Goal: Task Accomplishment & Management: Manage account settings

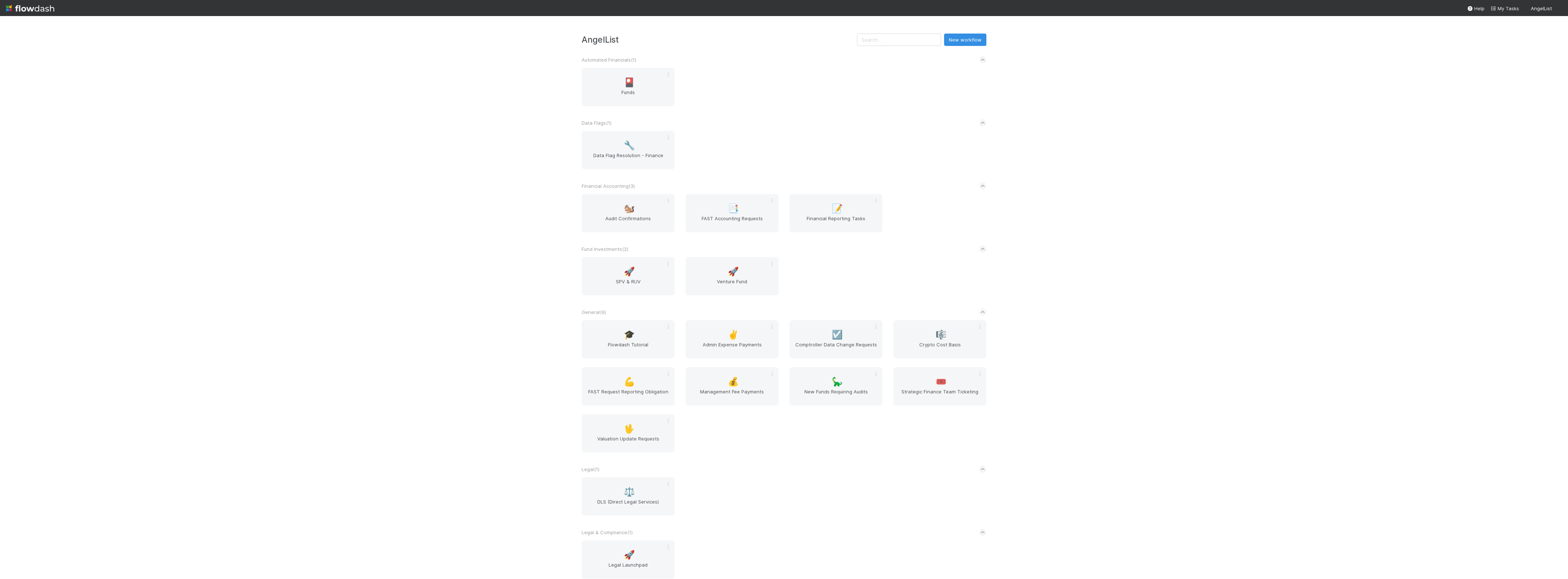
scroll to position [45, 0]
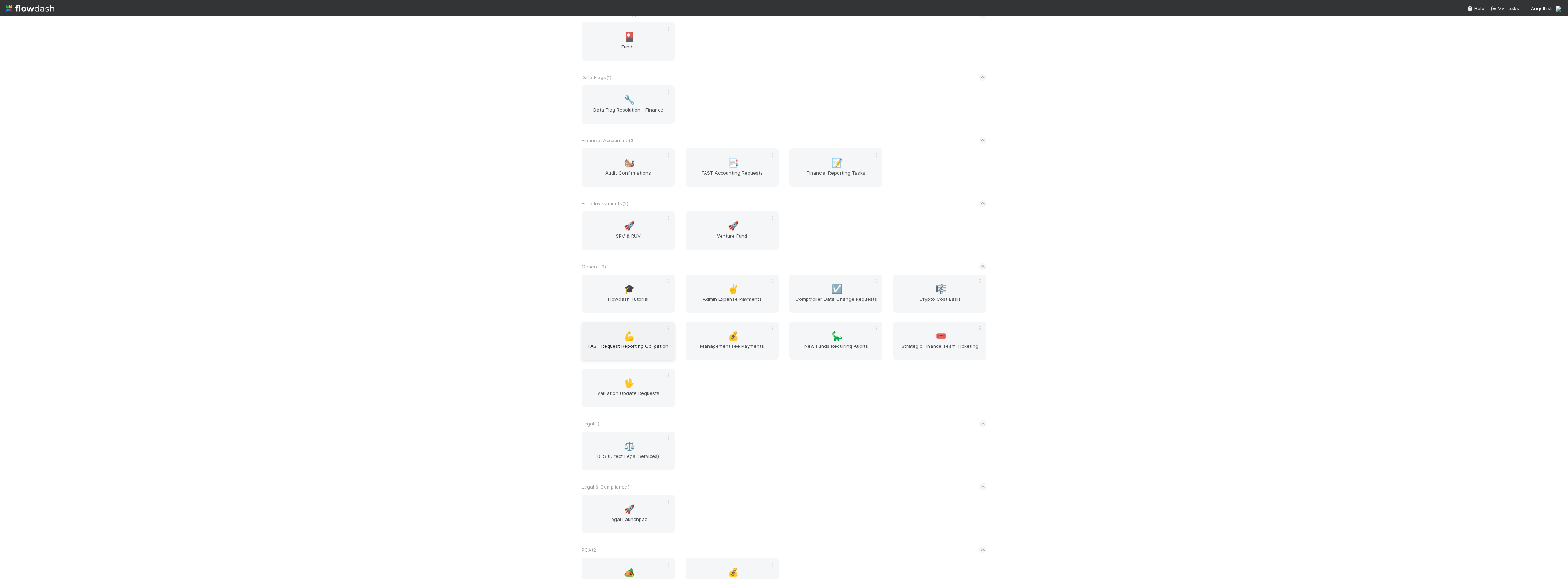
click at [627, 326] on div "💪 FAST Request Reporting Obligation" at bounding box center [628, 341] width 93 height 38
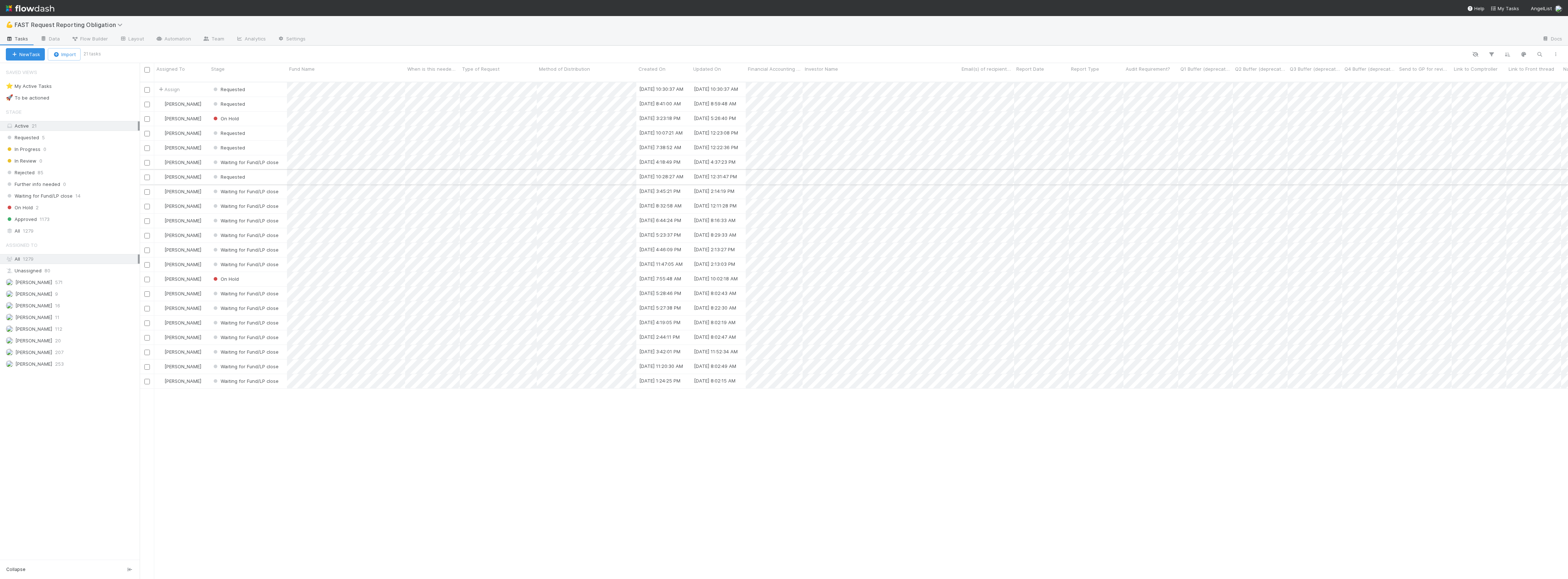
scroll to position [496, 1421]
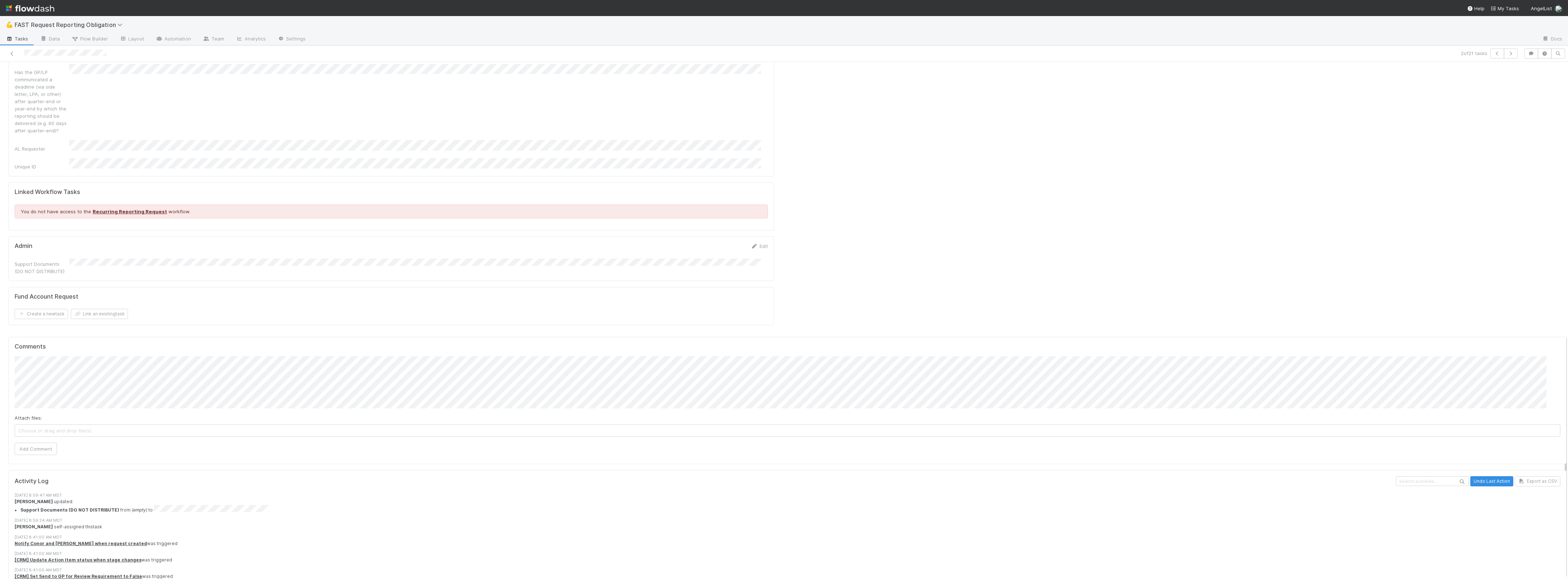
scroll to position [582, 0]
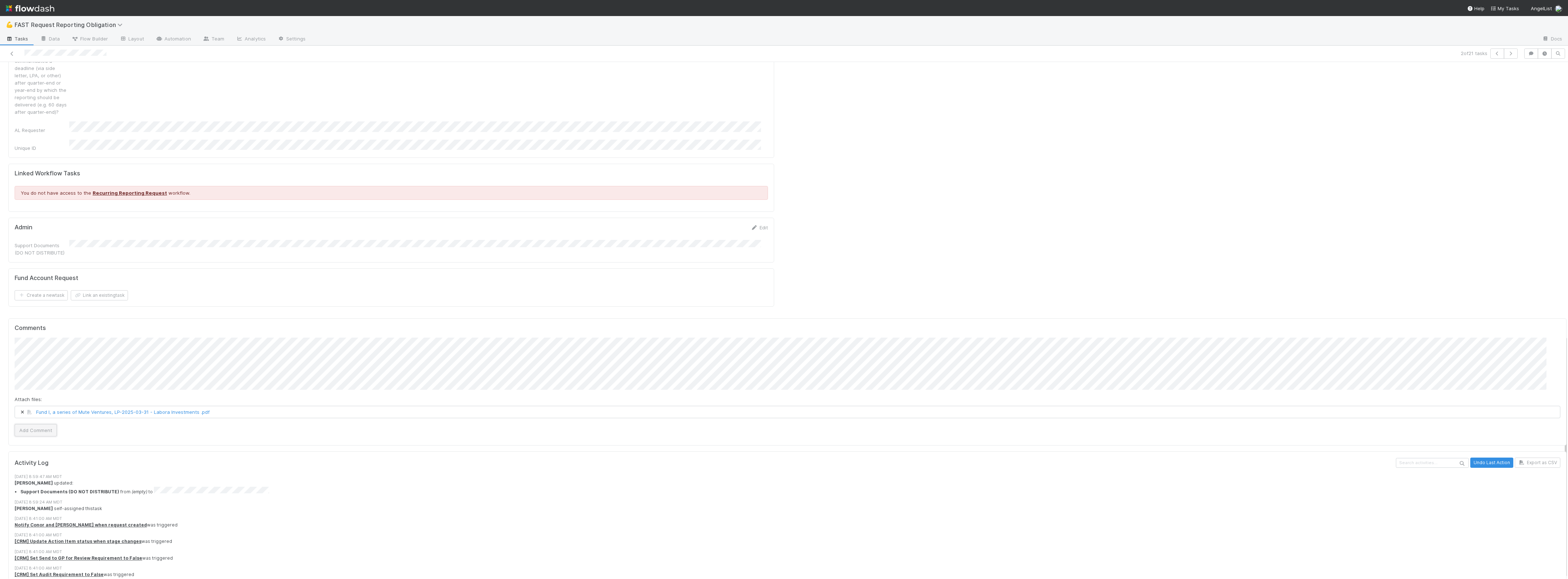
click at [42, 424] on button "Add Comment" at bounding box center [36, 430] width 42 height 13
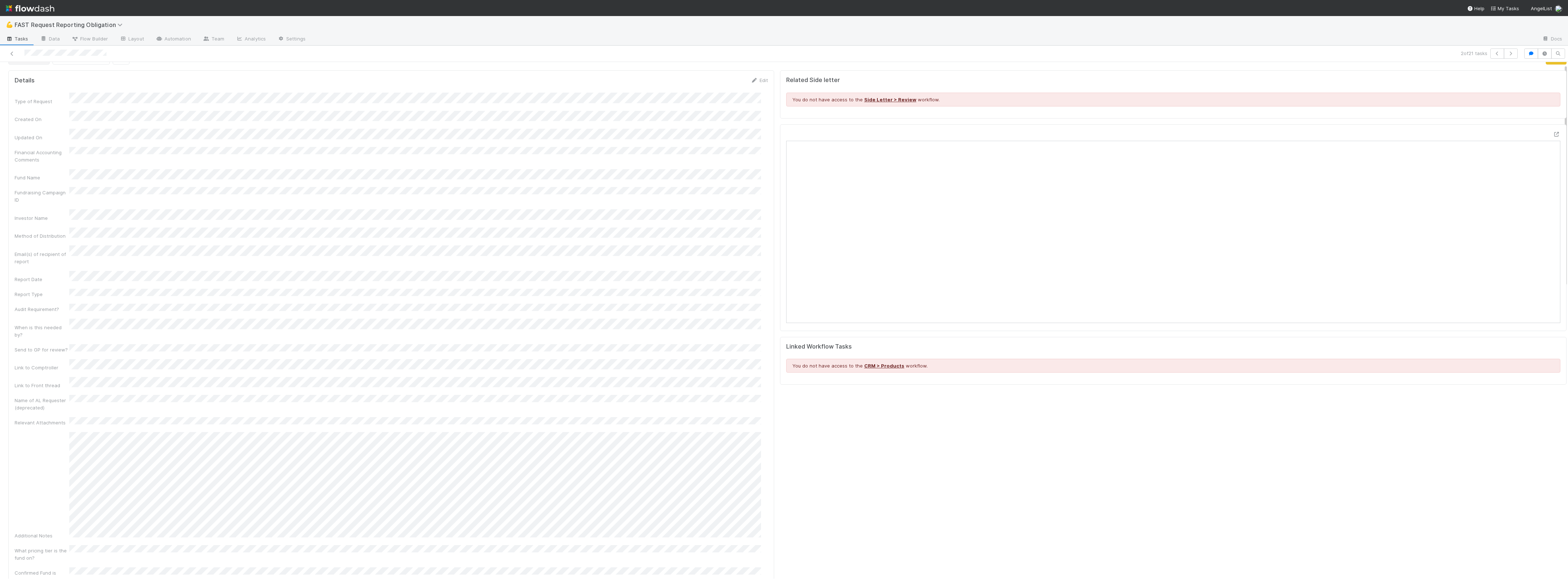
scroll to position [0, 0]
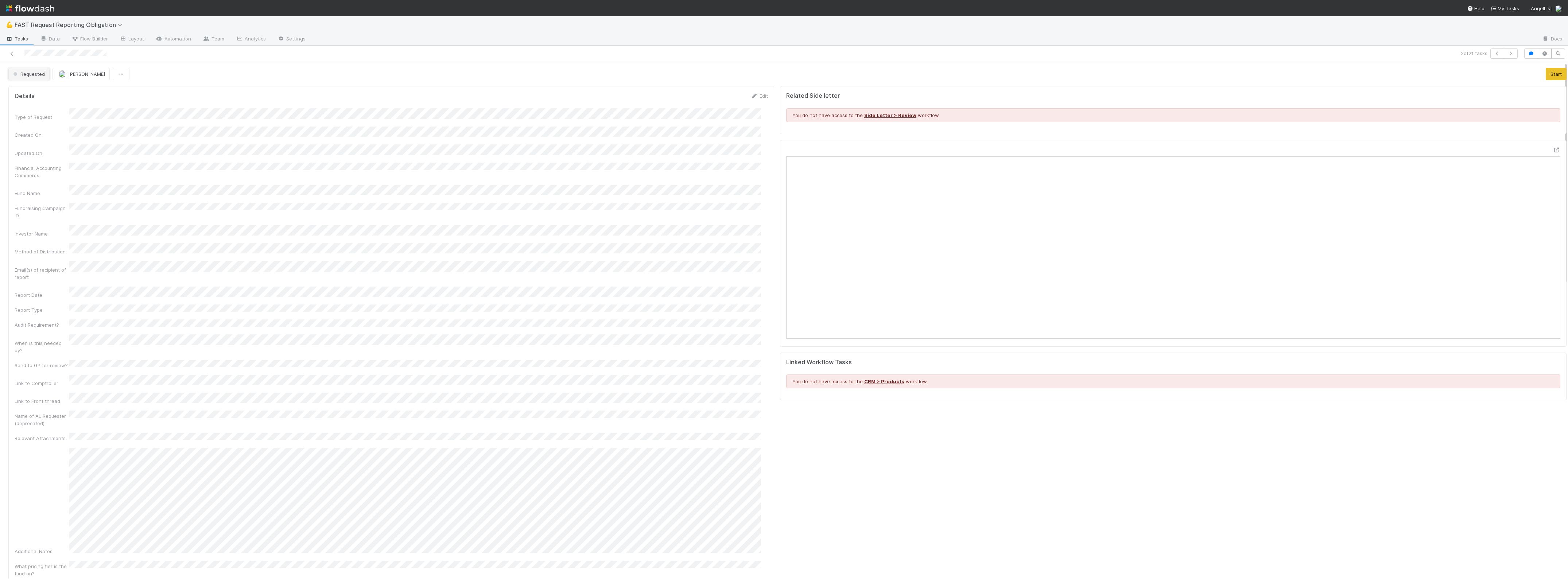
click at [31, 68] on button "Requested" at bounding box center [29, 74] width 41 height 13
click at [27, 183] on span "Approved" at bounding box center [26, 185] width 31 height 6
click at [13, 53] on icon at bounding box center [12, 53] width 7 height 5
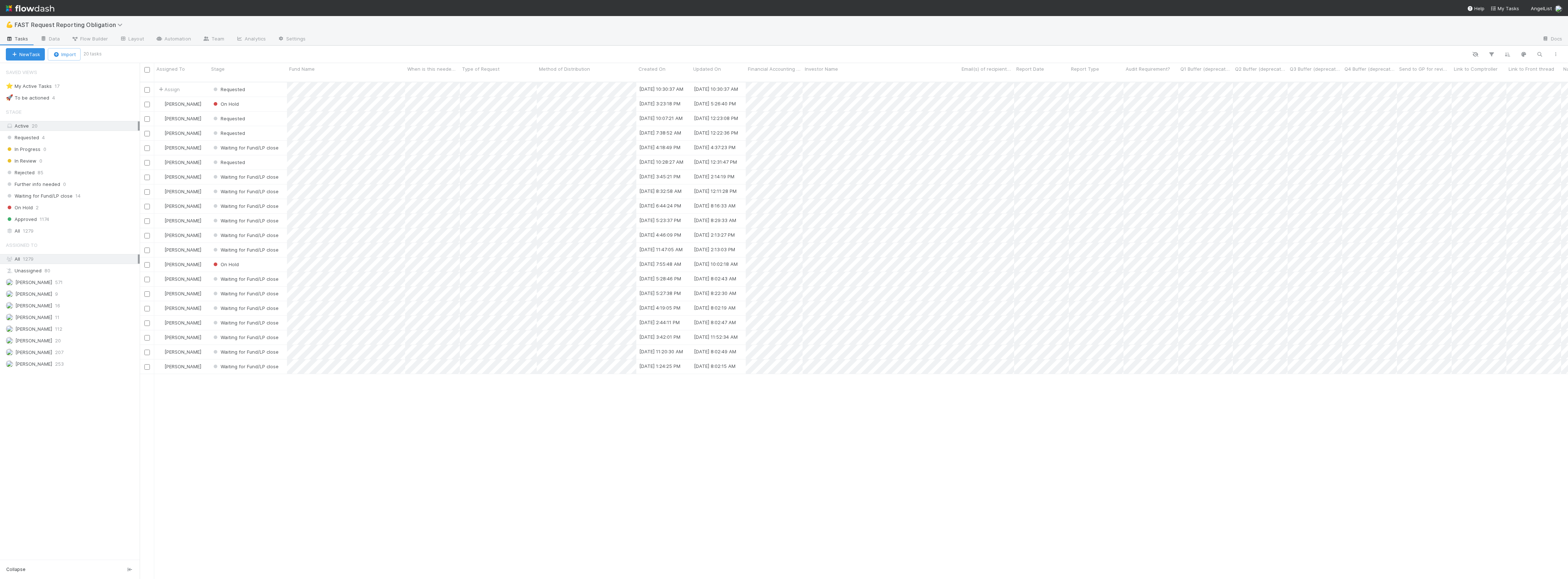
scroll to position [496, 1421]
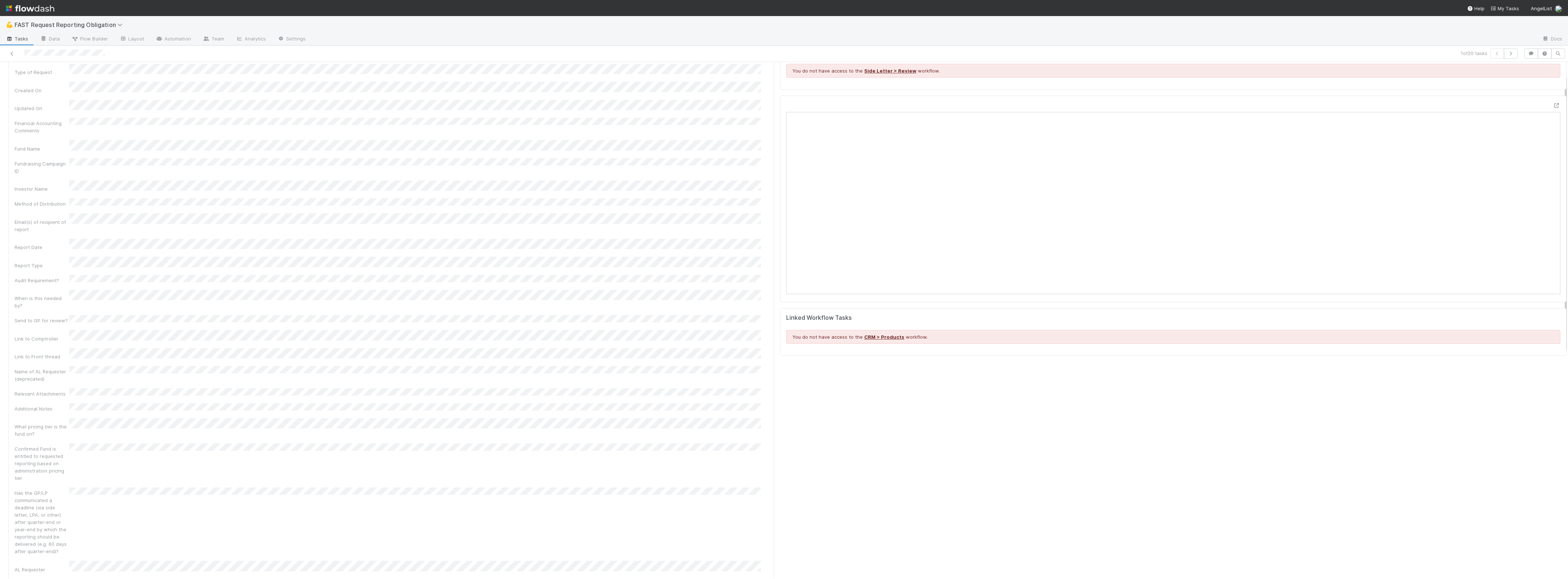
scroll to position [45, 0]
click at [1548, 102] on div "Open in [GEOGRAPHIC_DATA]" at bounding box center [1173, 197] width 786 height 206
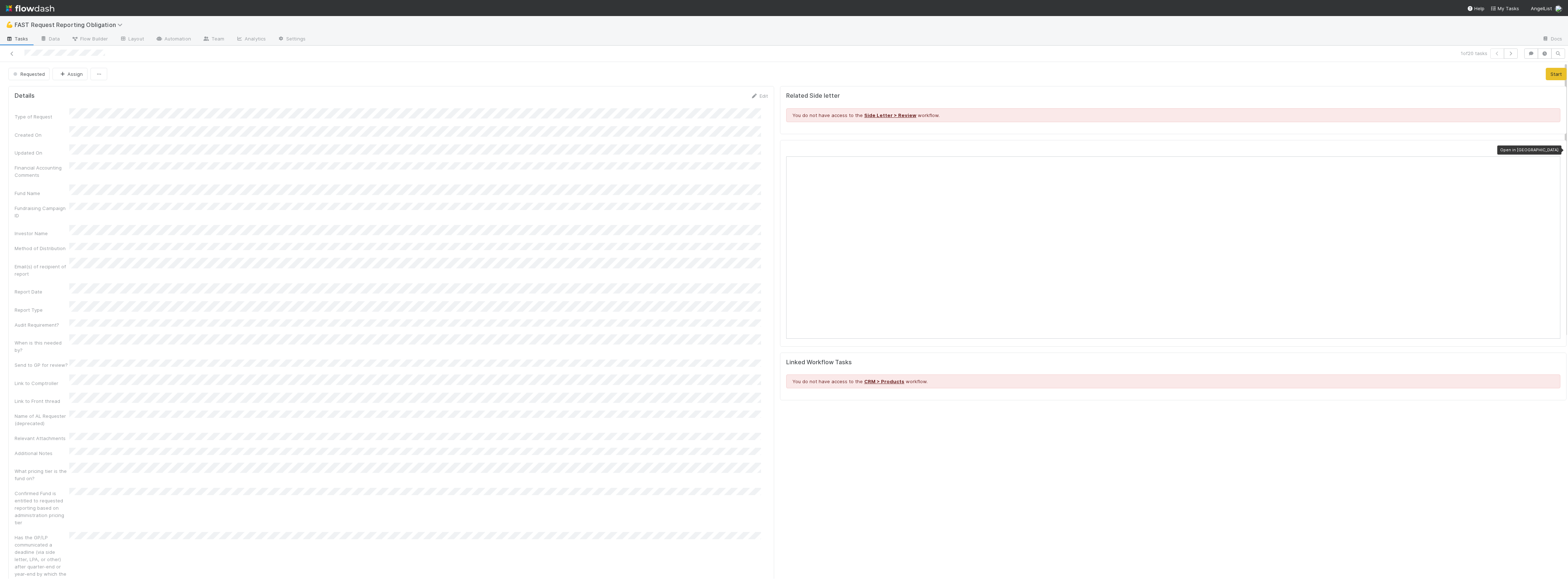
click at [1553, 148] on icon at bounding box center [1557, 150] width 7 height 5
click at [79, 71] on button "Assign" at bounding box center [70, 74] width 35 height 13
click at [66, 93] on span "Zach Byers you" at bounding box center [87, 92] width 48 height 6
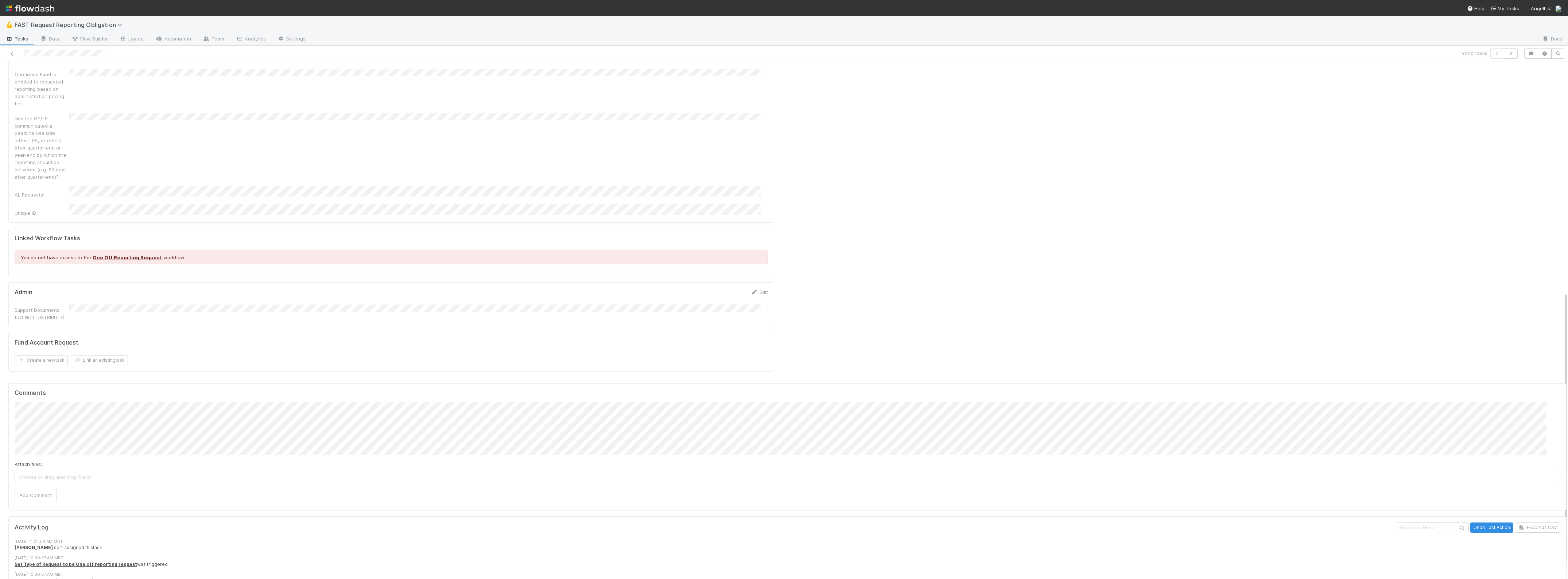
scroll to position [406, 0]
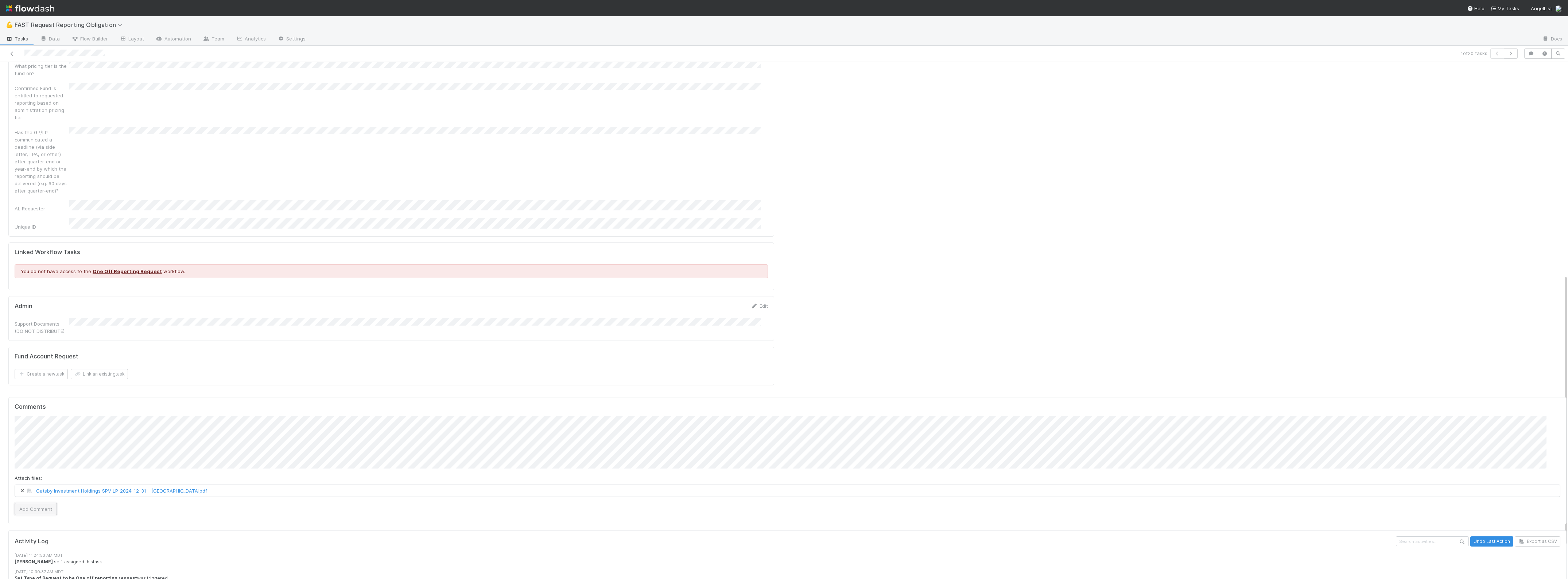
click at [42, 503] on button "Add Comment" at bounding box center [36, 509] width 42 height 13
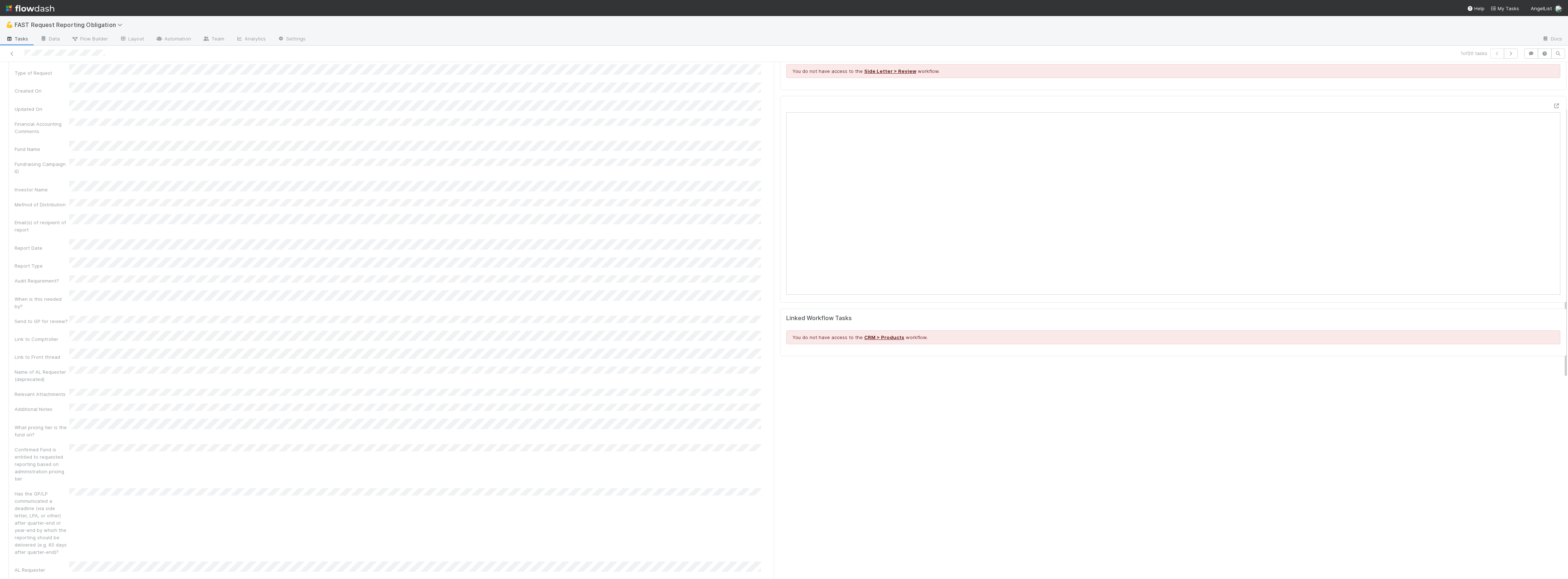
scroll to position [0, 0]
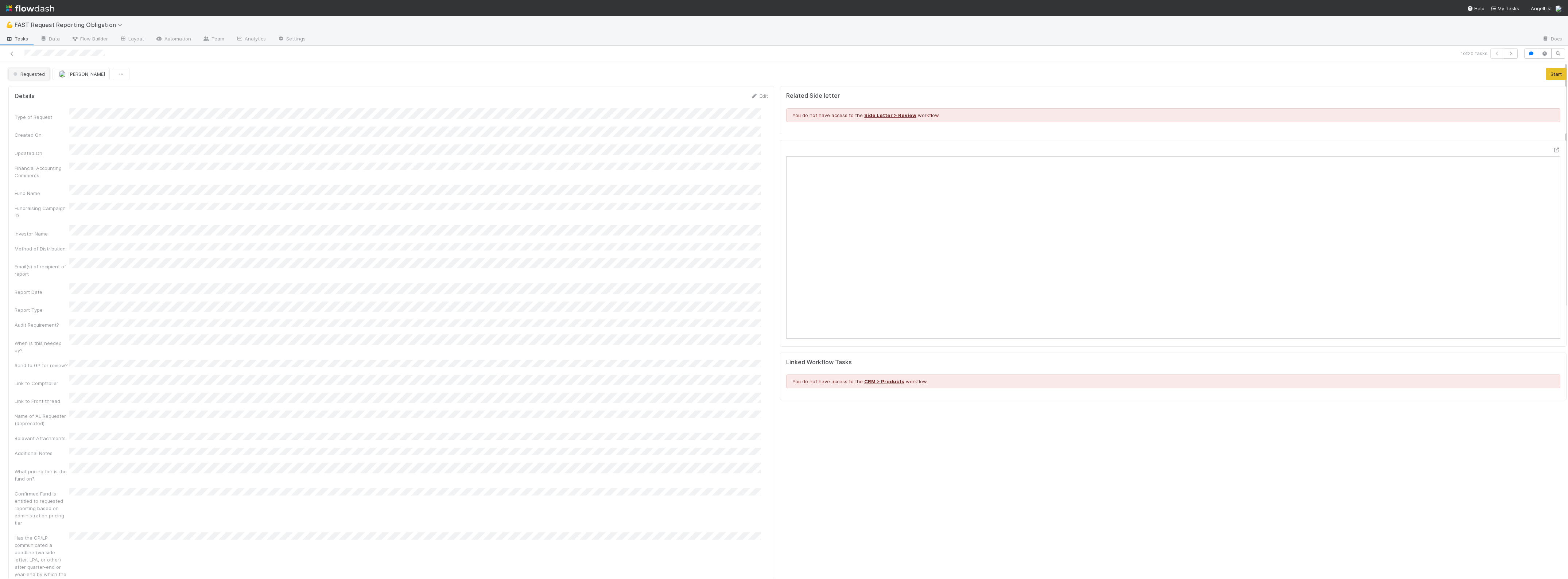
click at [46, 76] on button "Requested" at bounding box center [29, 74] width 41 height 13
click at [30, 184] on span "Approved" at bounding box center [26, 185] width 31 height 6
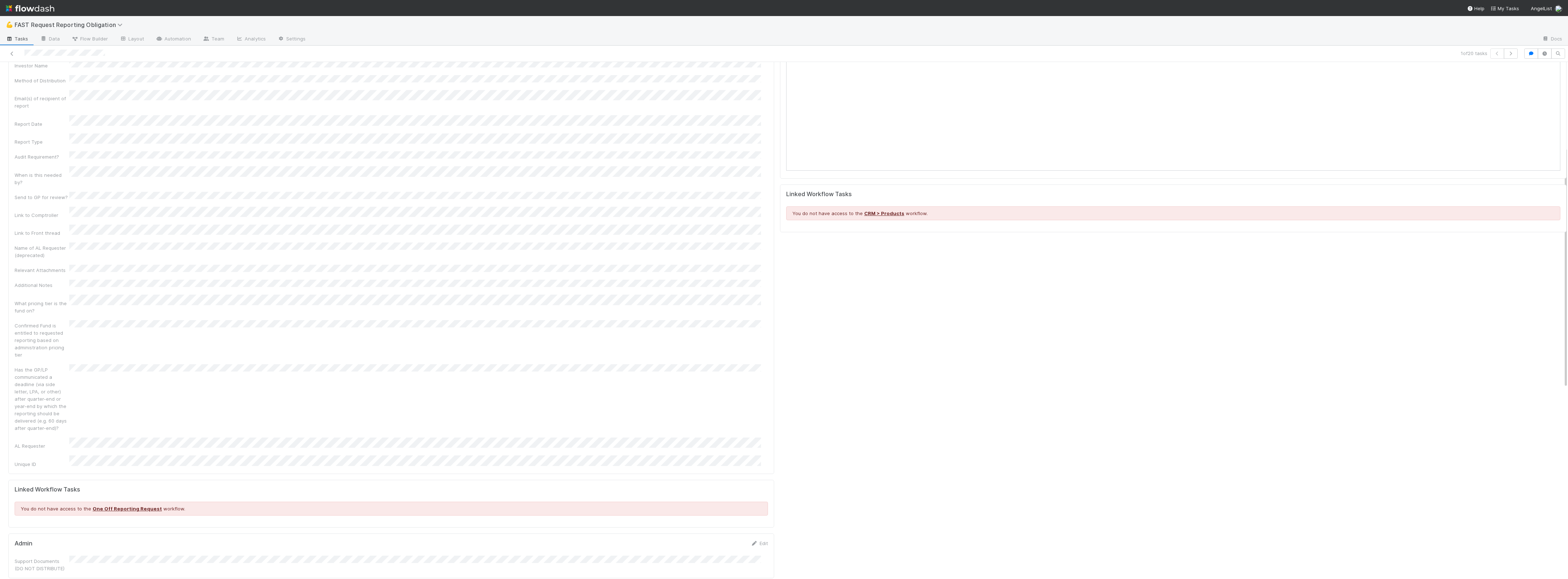
scroll to position [183, 0]
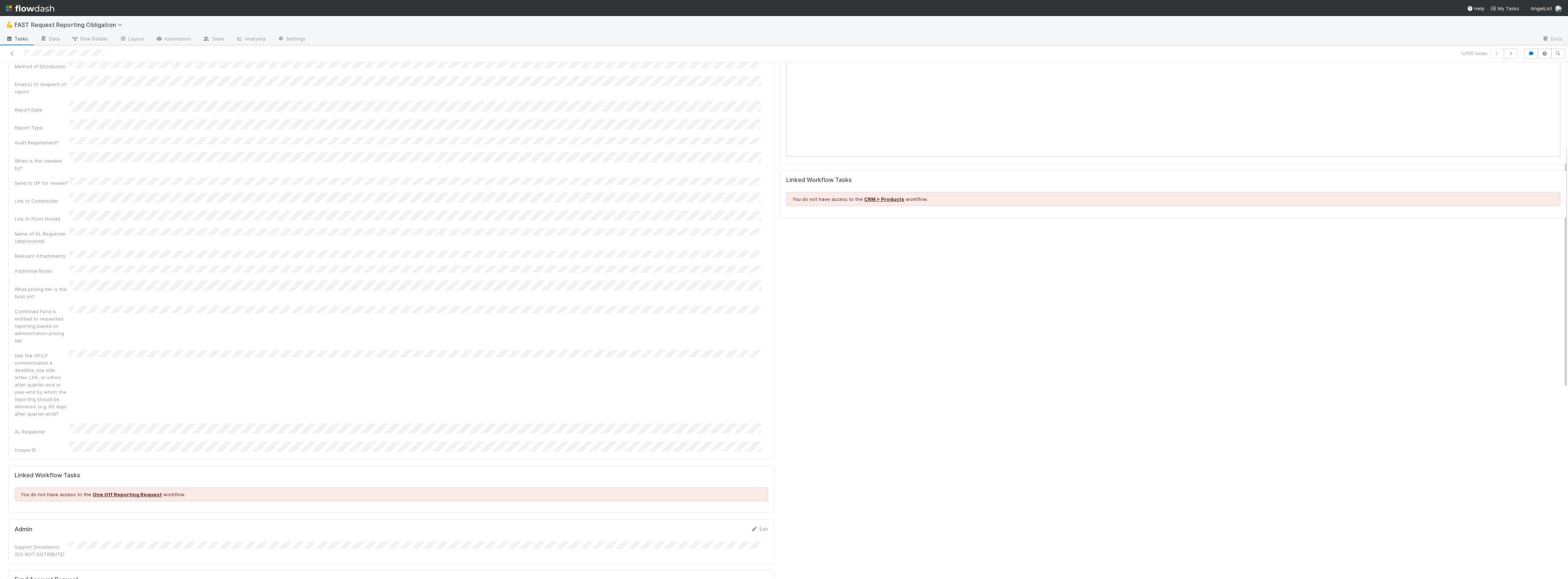
drag, startPoint x: 21, startPoint y: 92, endPoint x: 17, endPoint y: 75, distance: 17.5
click at [21, 101] on div "Report Date" at bounding box center [391, 106] width 754 height 12
click at [14, 52] on icon at bounding box center [12, 53] width 7 height 5
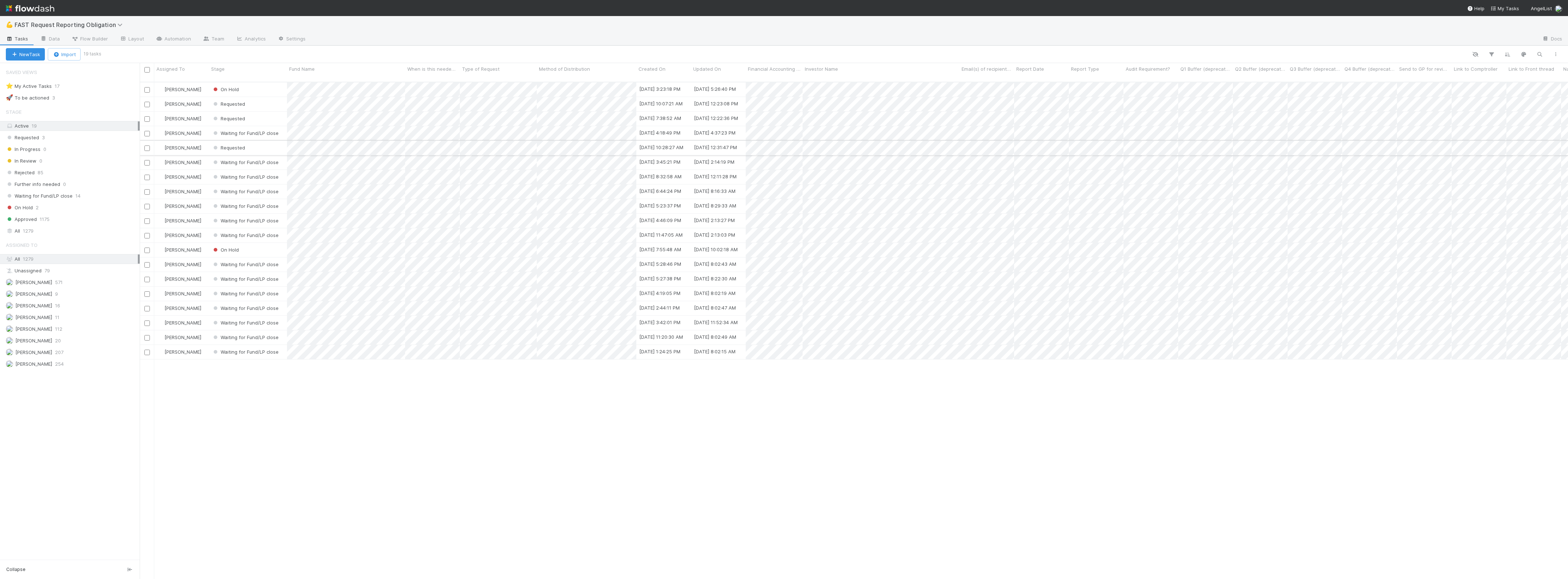
scroll to position [496, 1421]
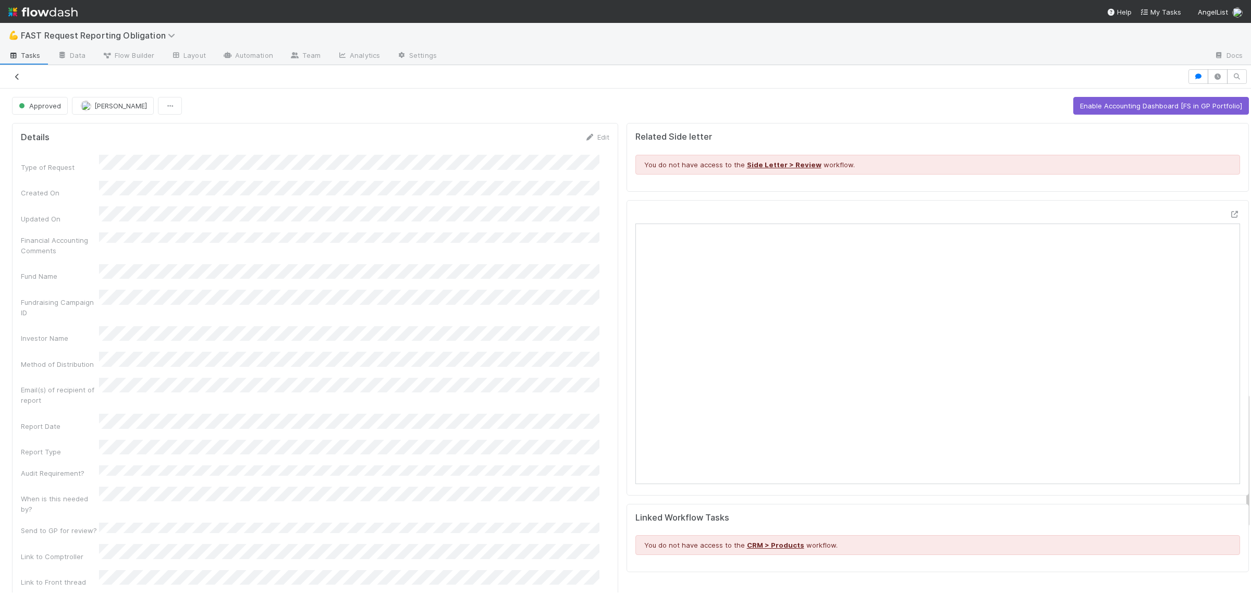
scroll to position [1121, 0]
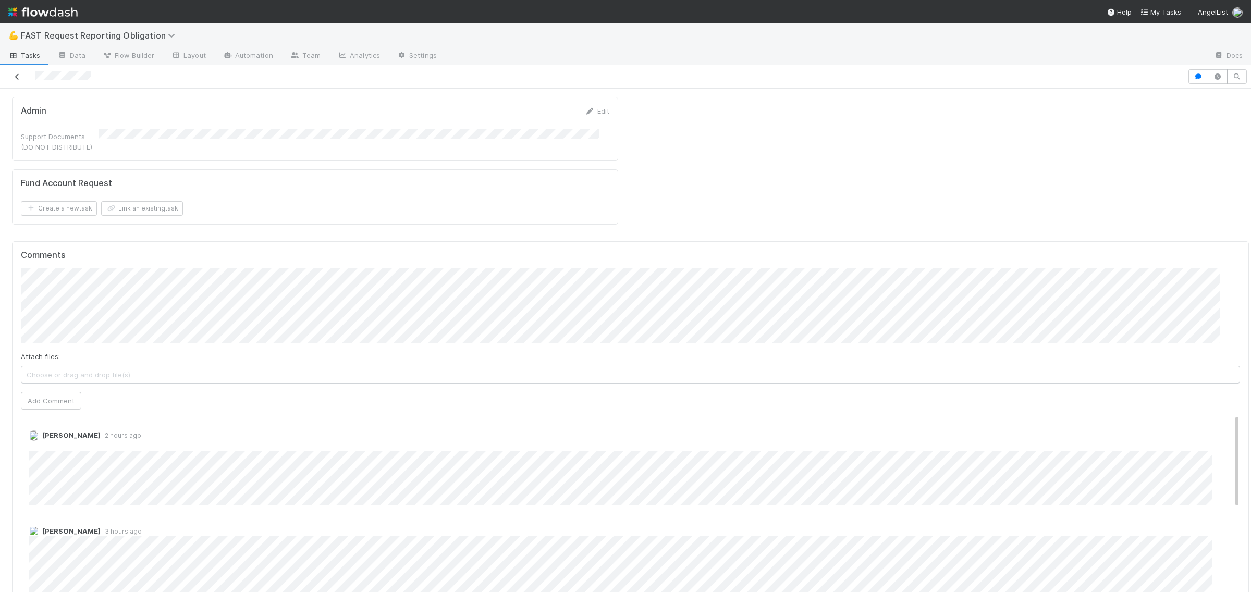
click at [12, 74] on icon at bounding box center [17, 76] width 10 height 7
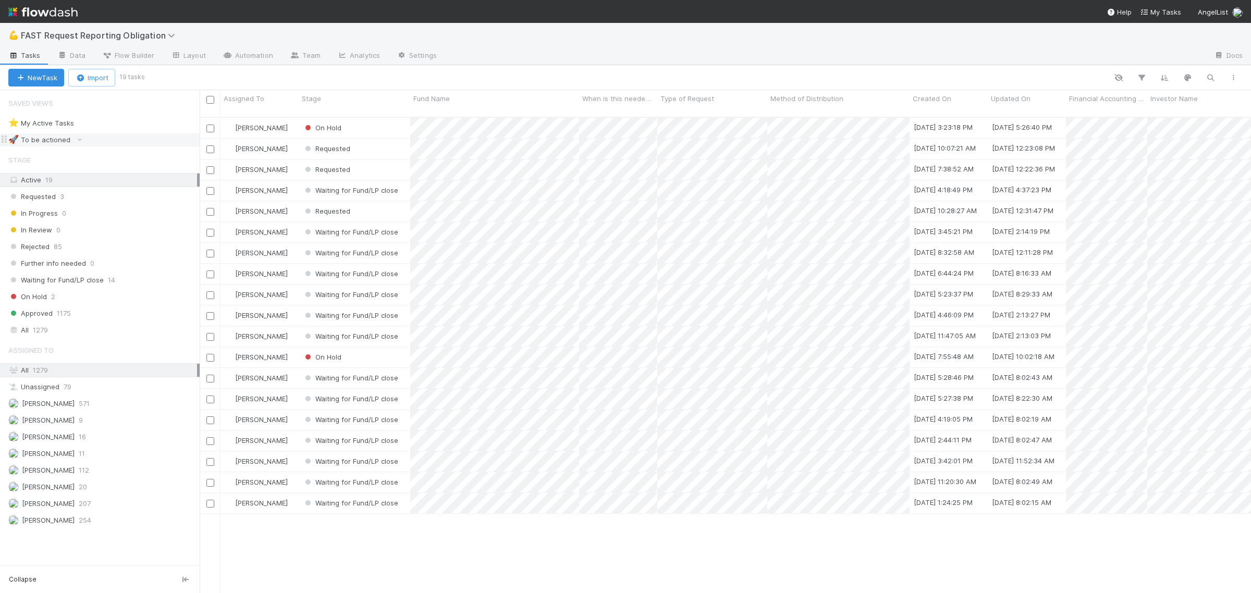
scroll to position [474, 1041]
click at [137, 33] on span "FAST Request Reporting Obligation" at bounding box center [100, 35] width 159 height 10
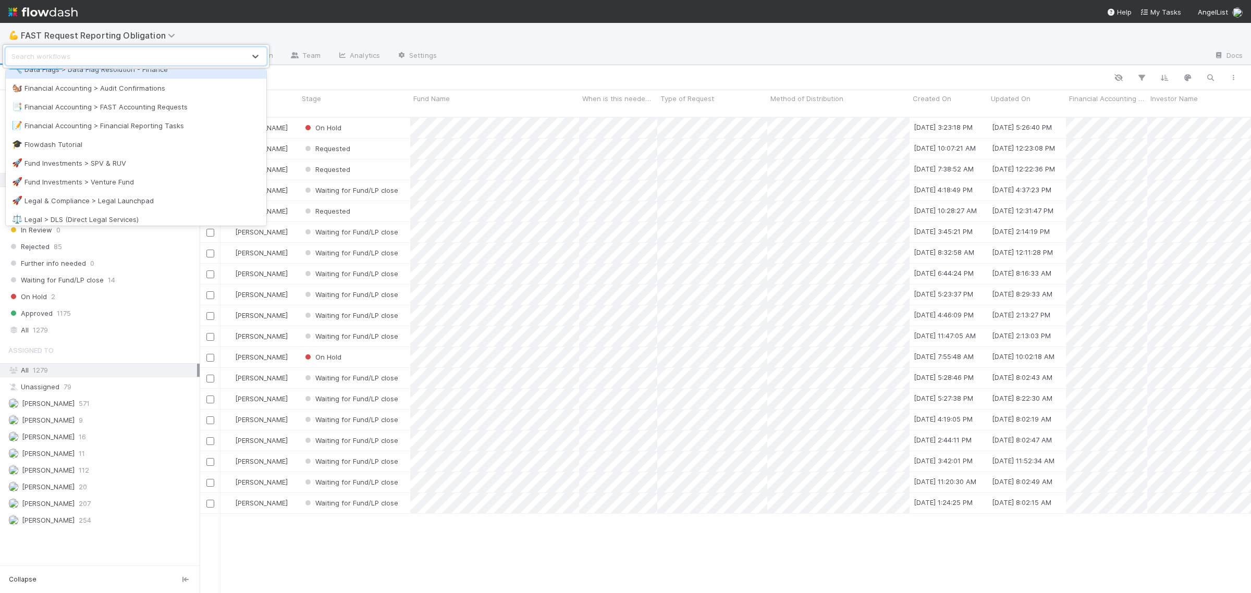
scroll to position [65, 0]
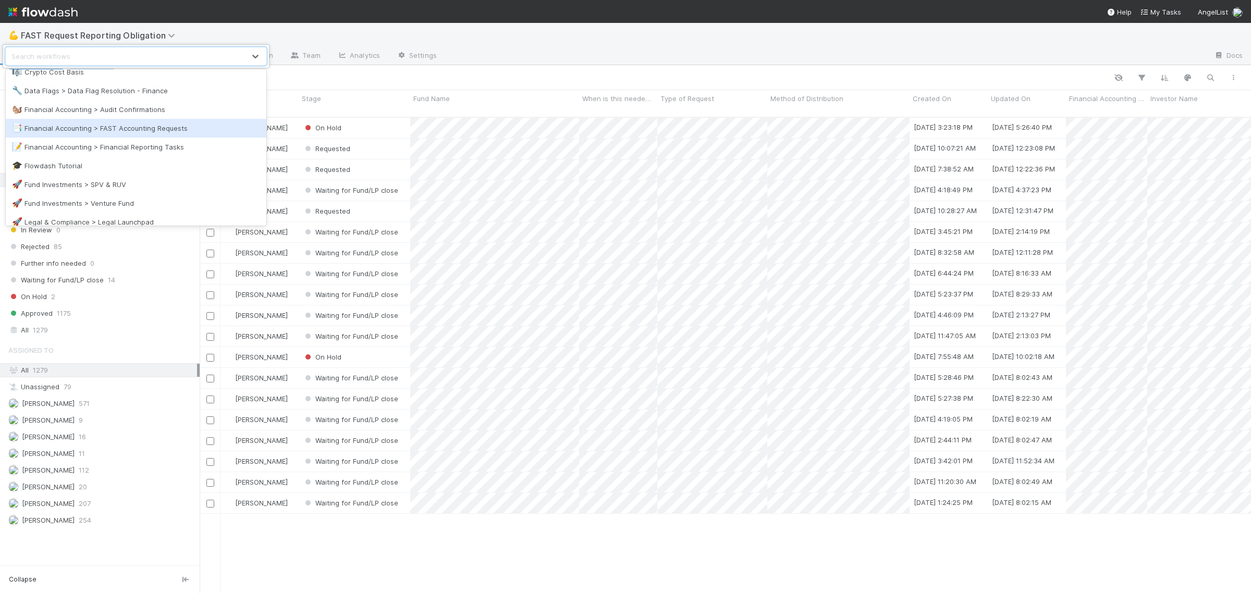
click at [151, 129] on div "📑 Financial Accounting > FAST Accounting Requests" at bounding box center [136, 128] width 248 height 10
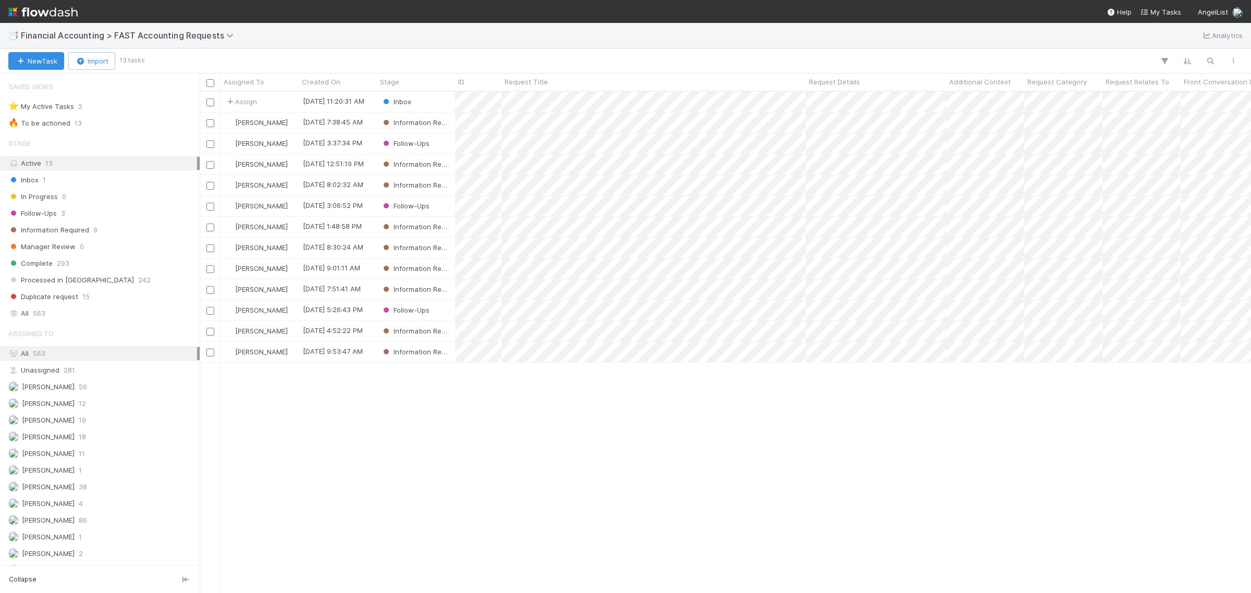
scroll to position [491, 1041]
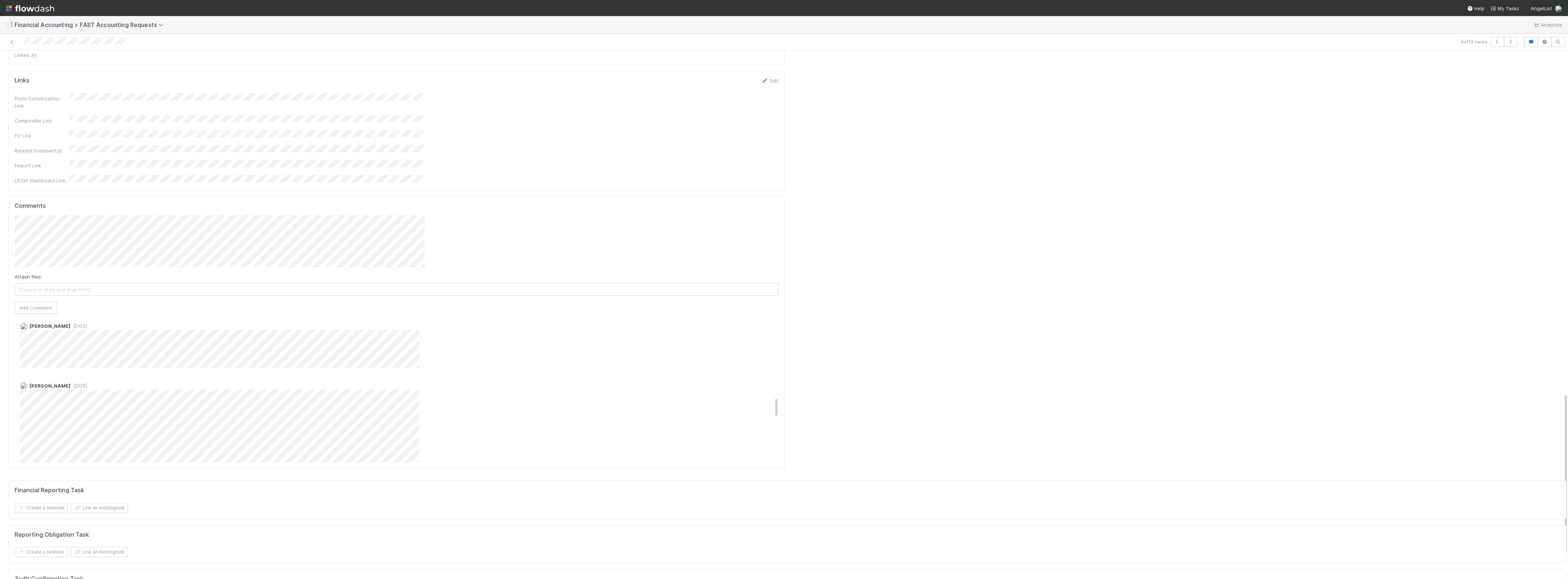
scroll to position [559, 0]
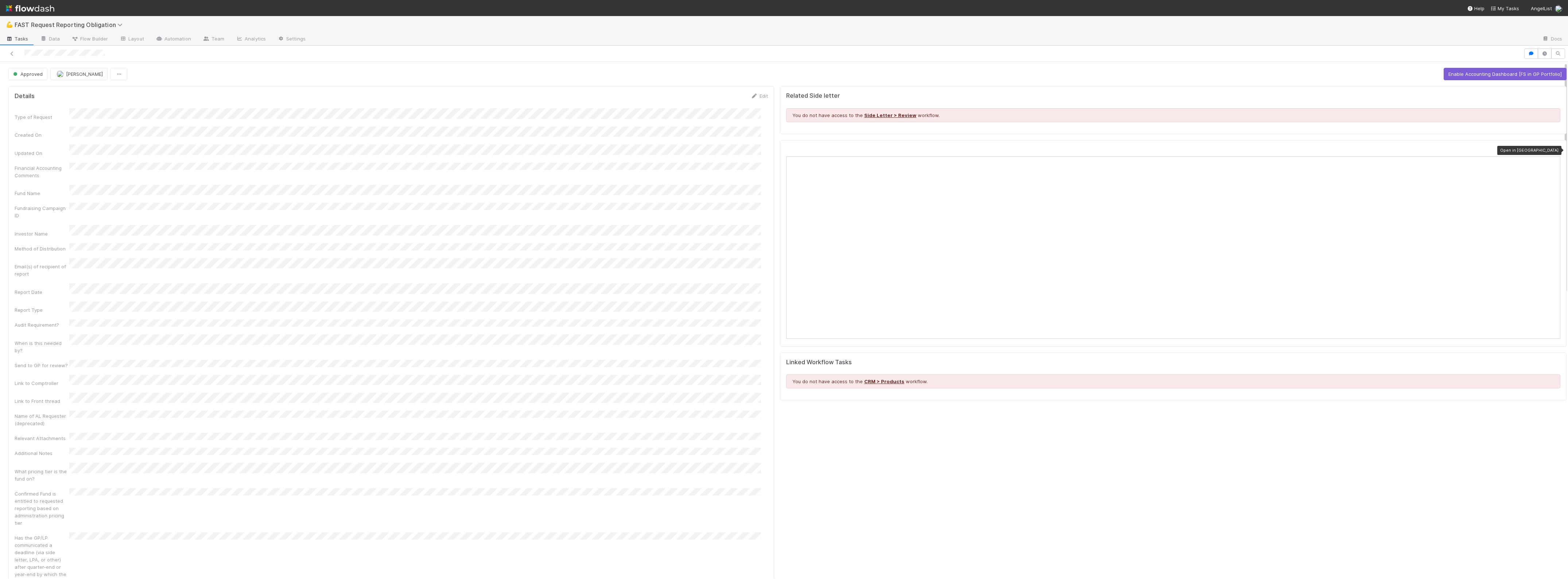
click at [875, 147] on div at bounding box center [1557, 150] width 7 height 7
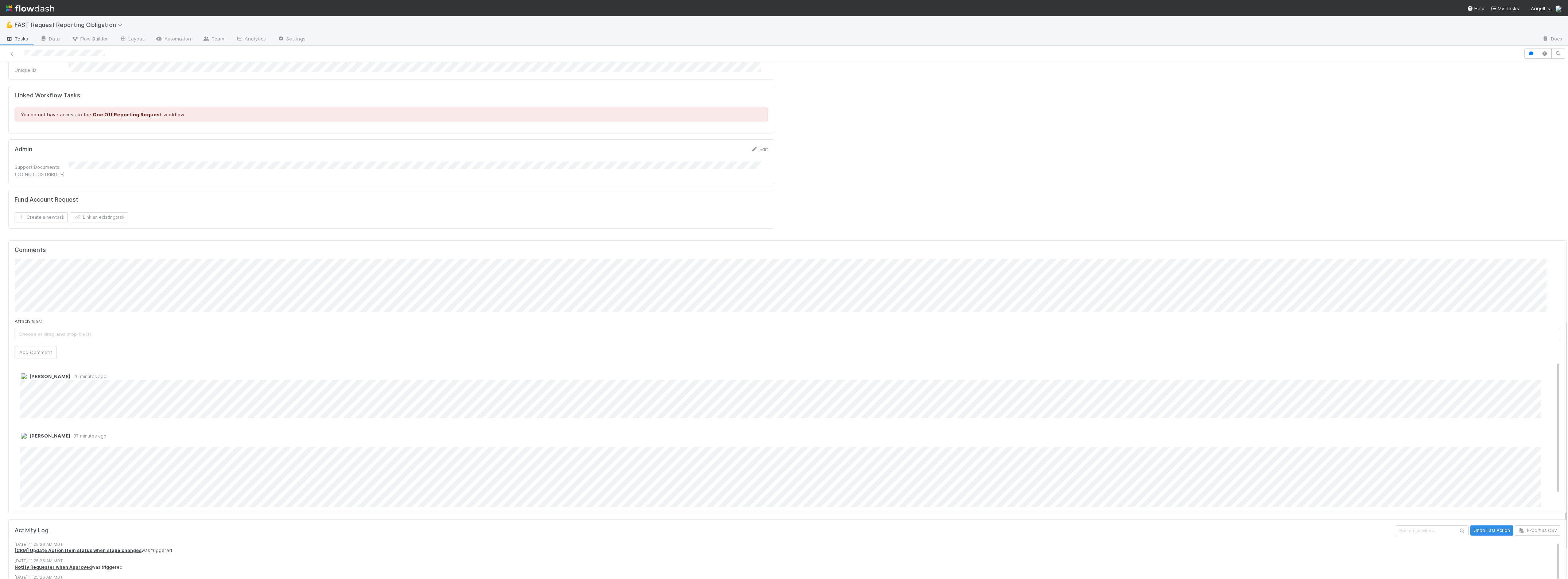
scroll to position [547, 0]
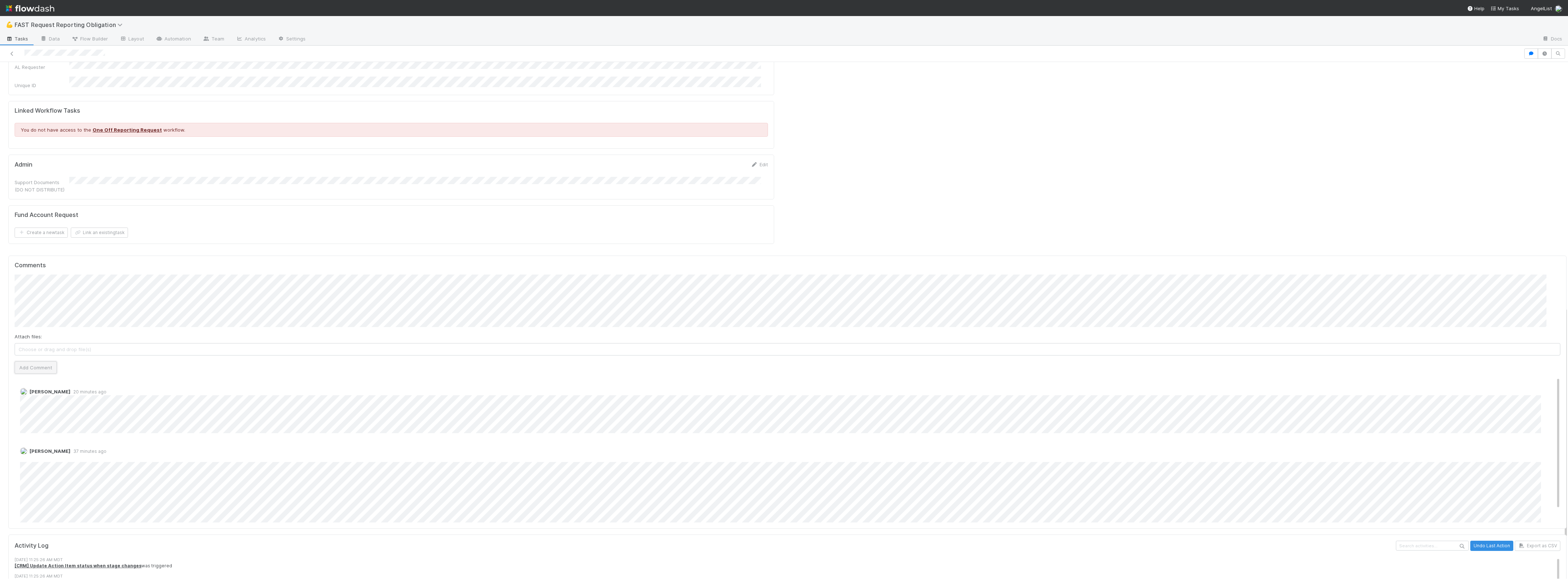
click at [38, 361] on button "Add Comment" at bounding box center [36, 367] width 42 height 13
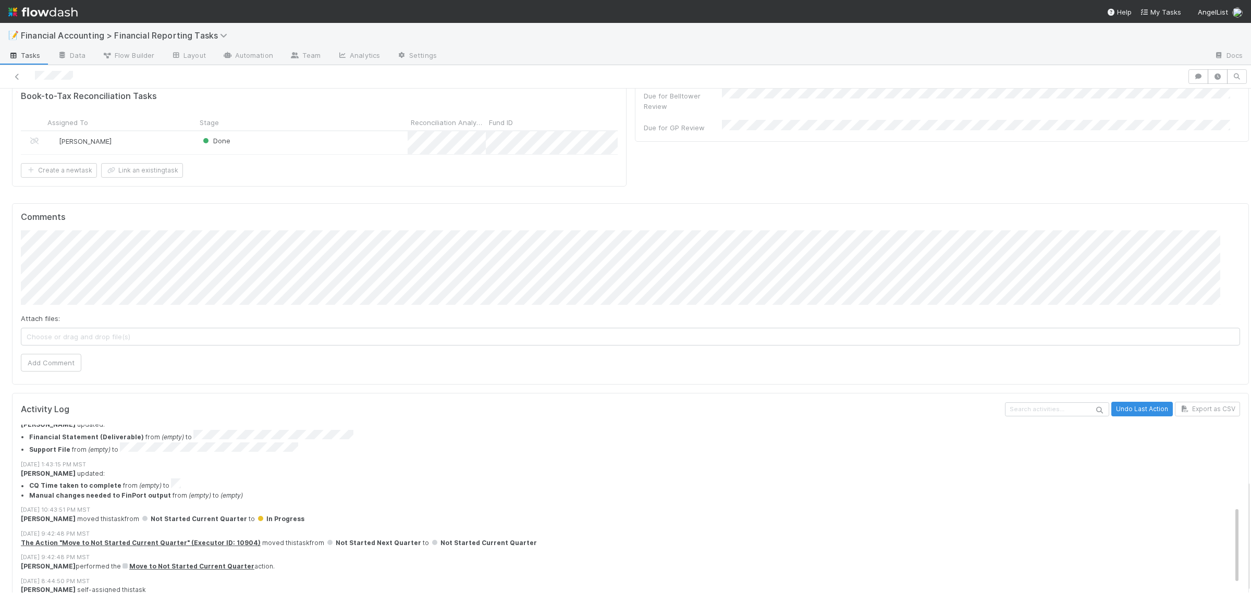
scroll to position [21, 0]
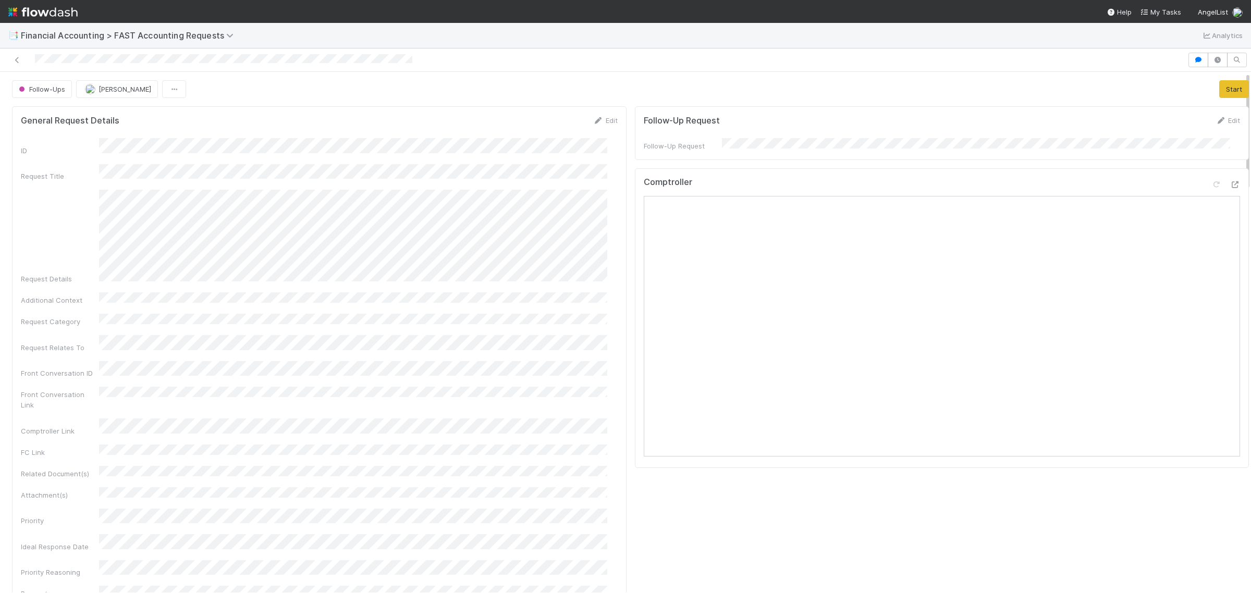
click at [226, 209] on div "Request Details" at bounding box center [319, 237] width 597 height 94
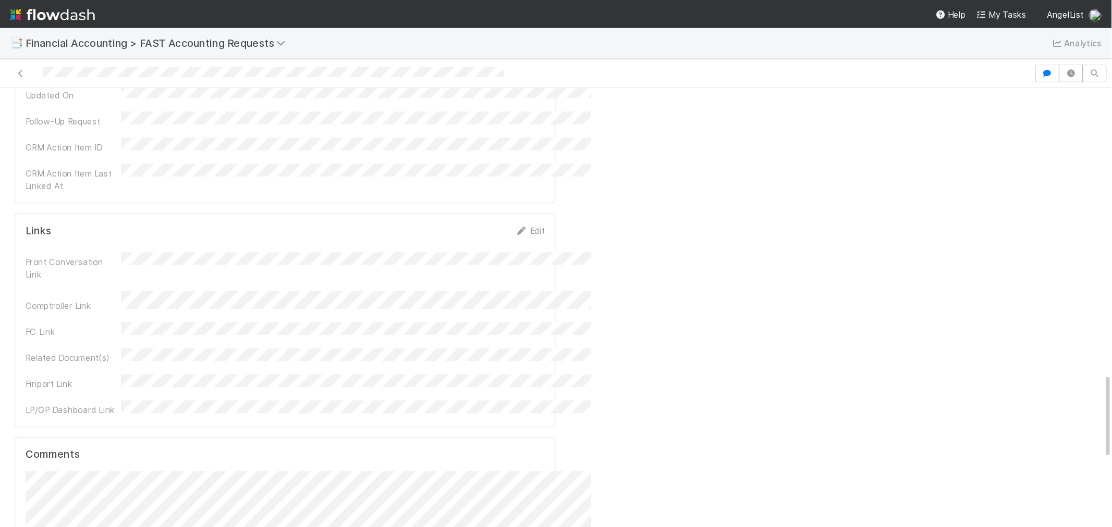
scroll to position [1334, 0]
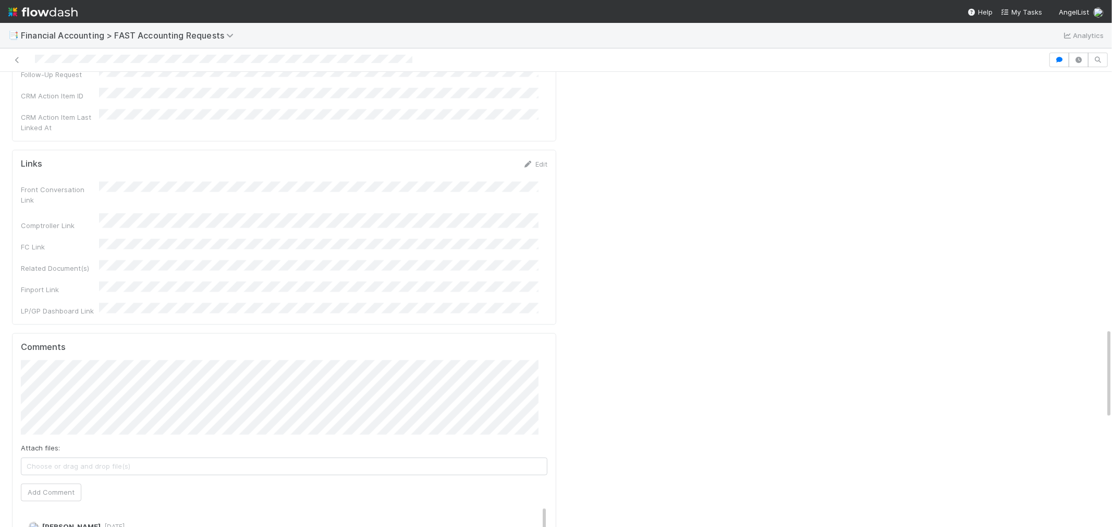
scroll to position [1482, 0]
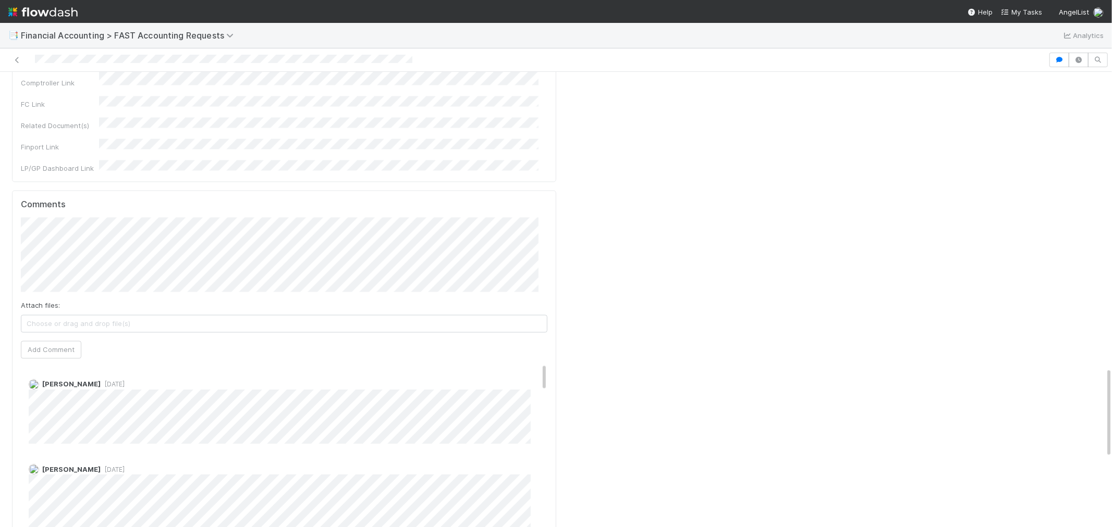
click at [533, 372] on div "[PERSON_NAME] [DATE]" at bounding box center [288, 408] width 535 height 72
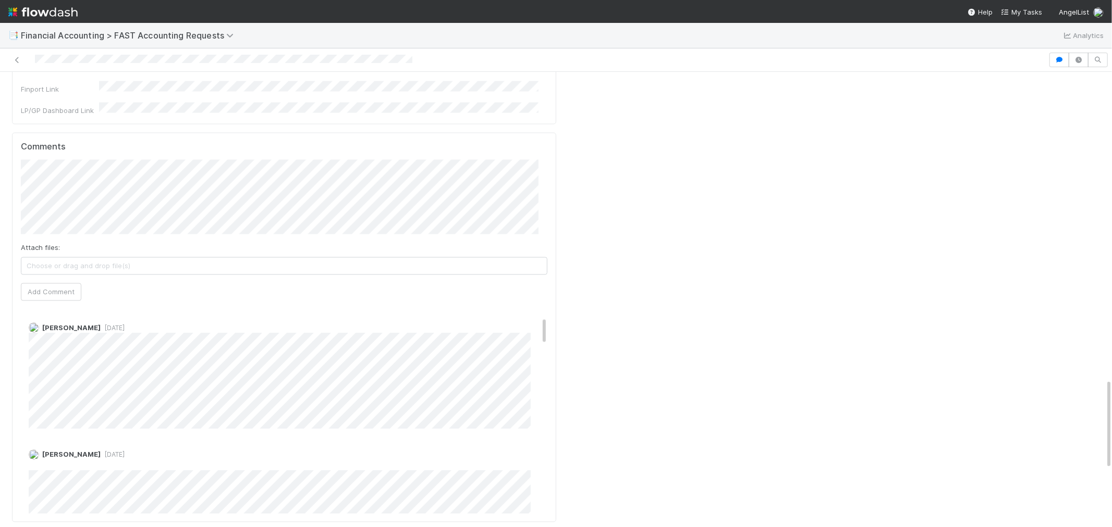
scroll to position [54, 0]
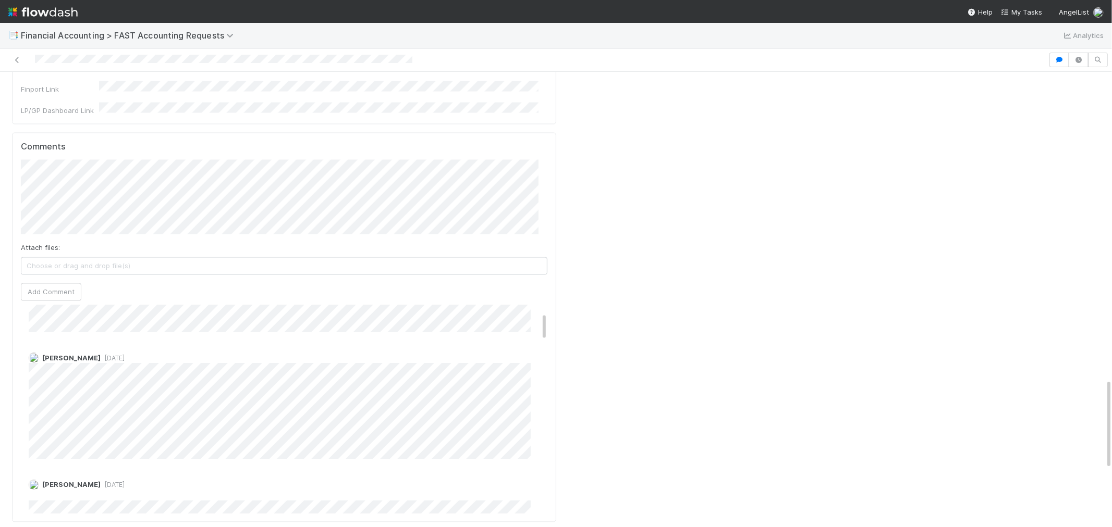
drag, startPoint x: 535, startPoint y: 147, endPoint x: 537, endPoint y: 154, distance: 7.5
click at [537, 260] on div "[PERSON_NAME] [DATE]" at bounding box center [288, 296] width 535 height 72
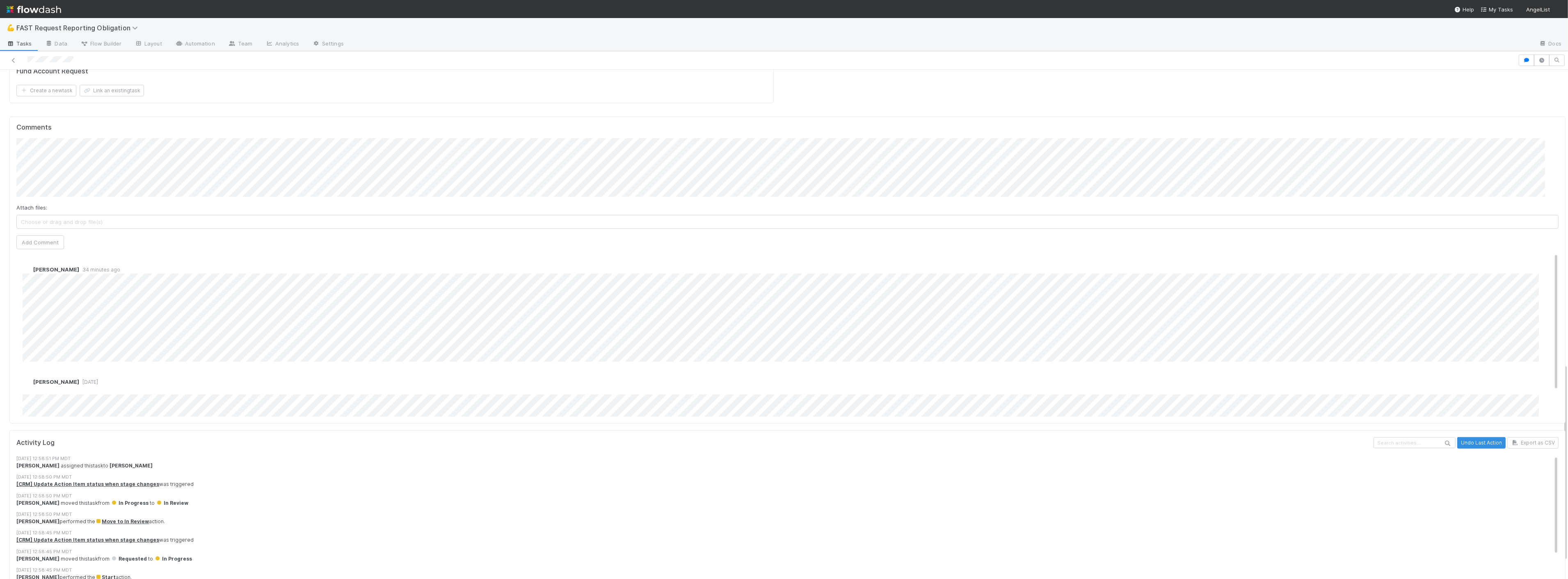
scroll to position [758, 0]
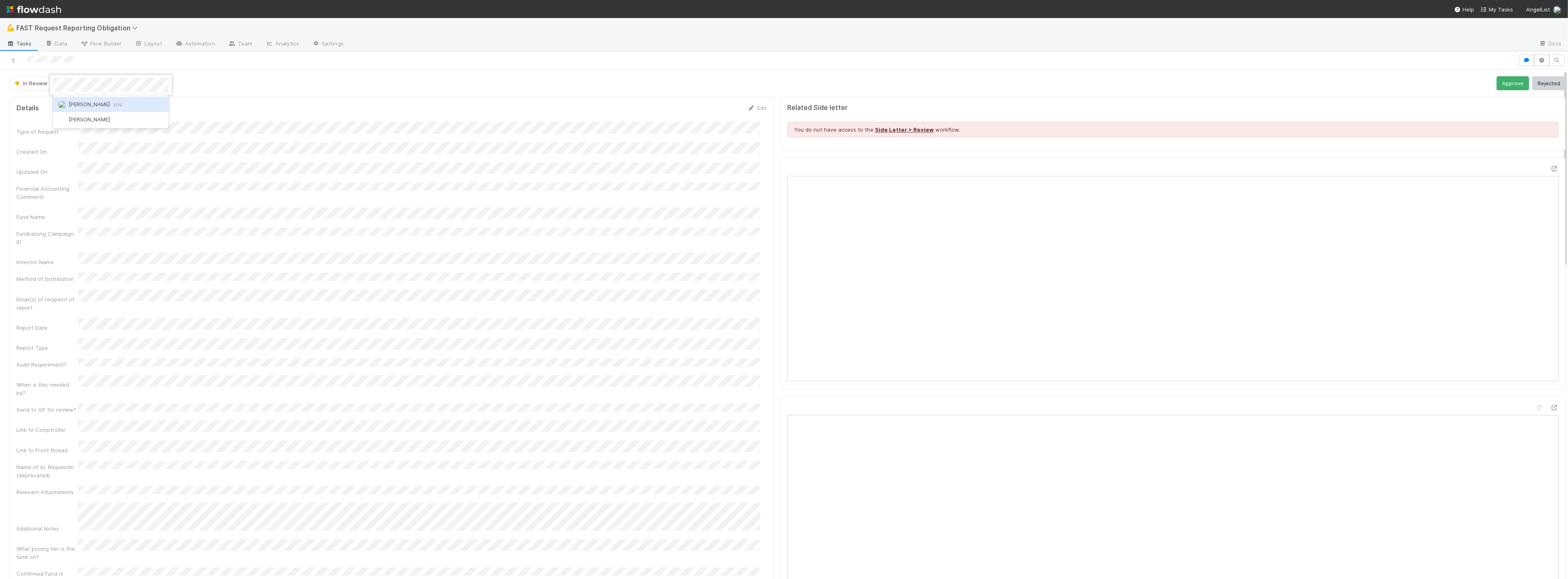
scroll to position [0, 0]
click at [81, 103] on span "Zach Byers you" at bounding box center [95, 104] width 54 height 6
click at [34, 84] on span "In Review" at bounding box center [31, 83] width 35 height 6
click at [46, 208] on div "Approved" at bounding box center [64, 207] width 116 height 15
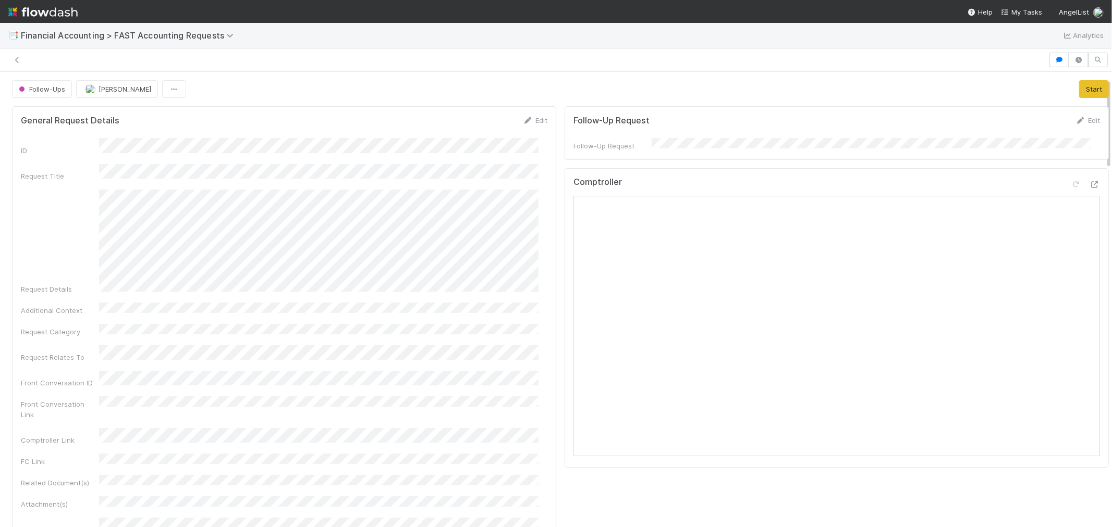
scroll to position [213, 0]
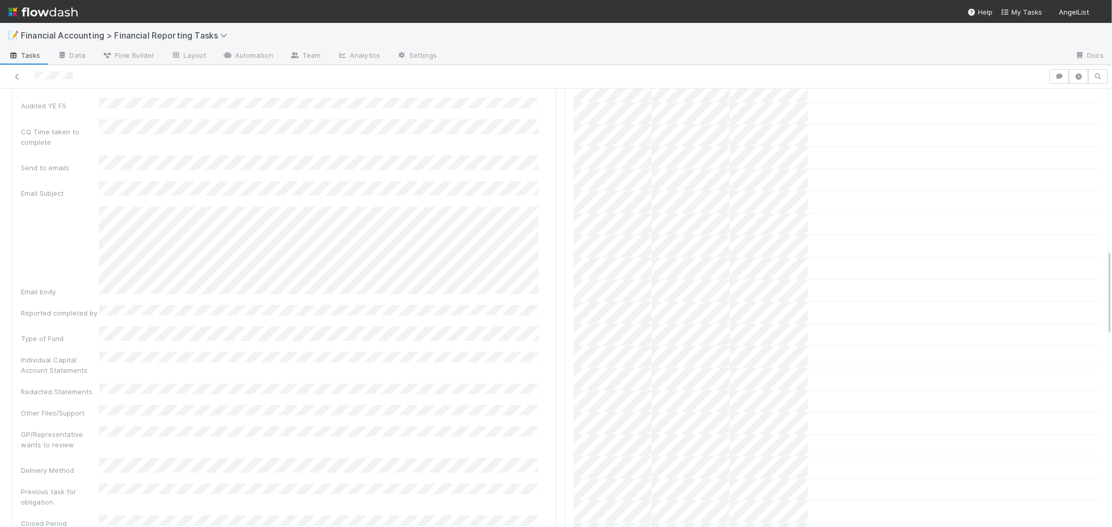
scroll to position [579, 0]
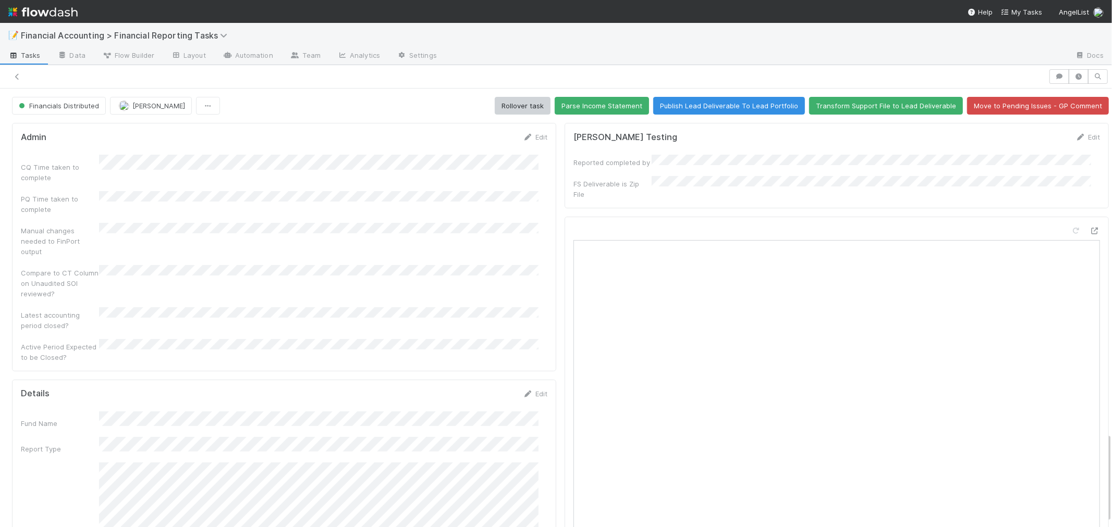
scroll to position [21, 0]
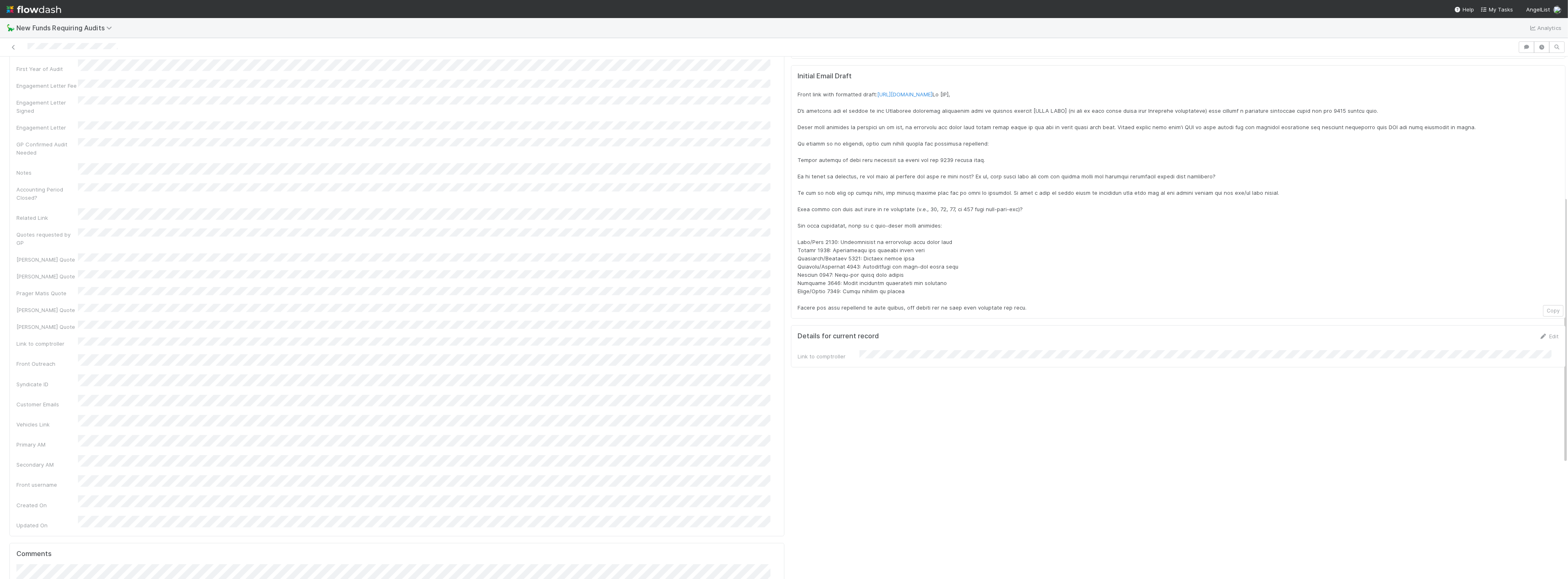
scroll to position [273, 0]
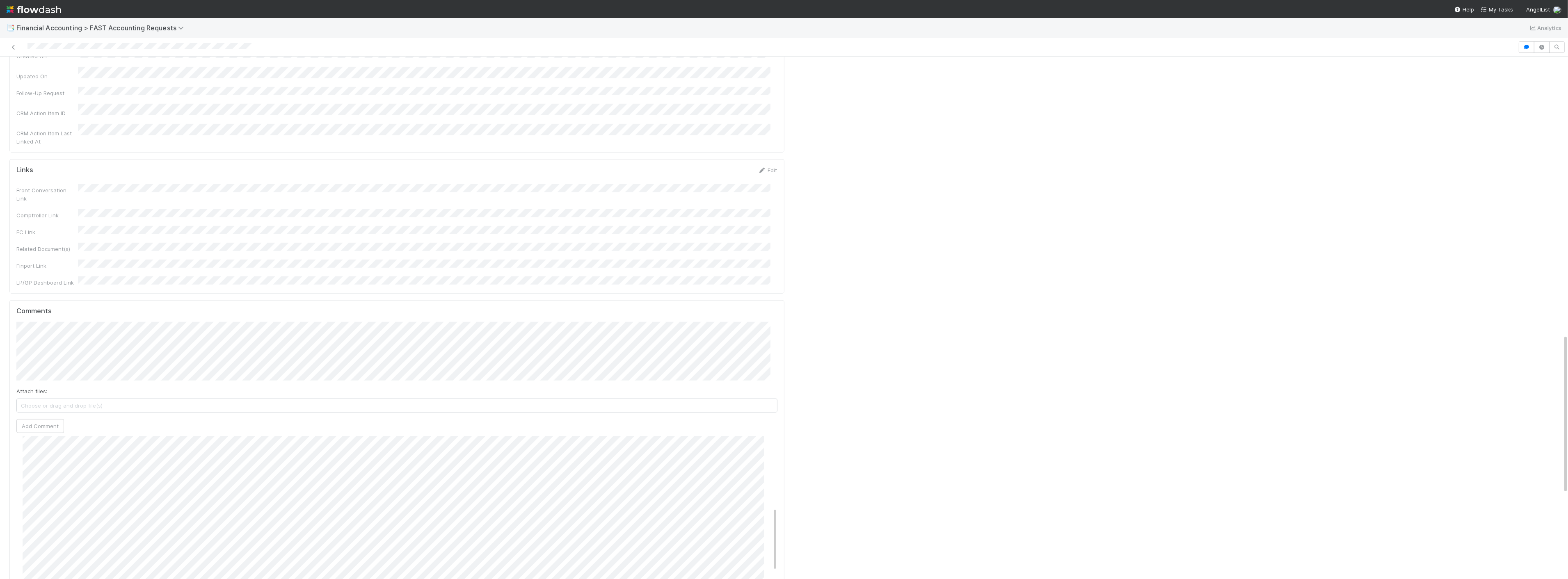
scroll to position [911, 0]
click at [50, 441] on button "Add Comment" at bounding box center [40, 448] width 47 height 14
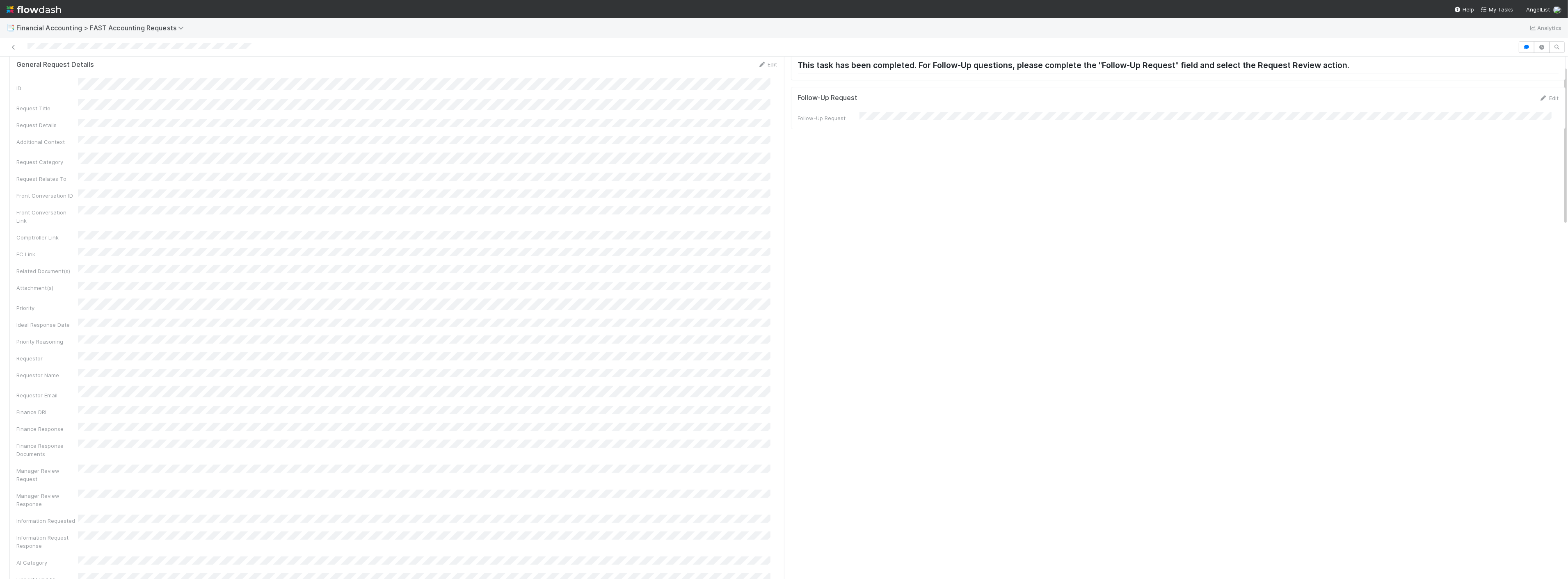
scroll to position [46, 0]
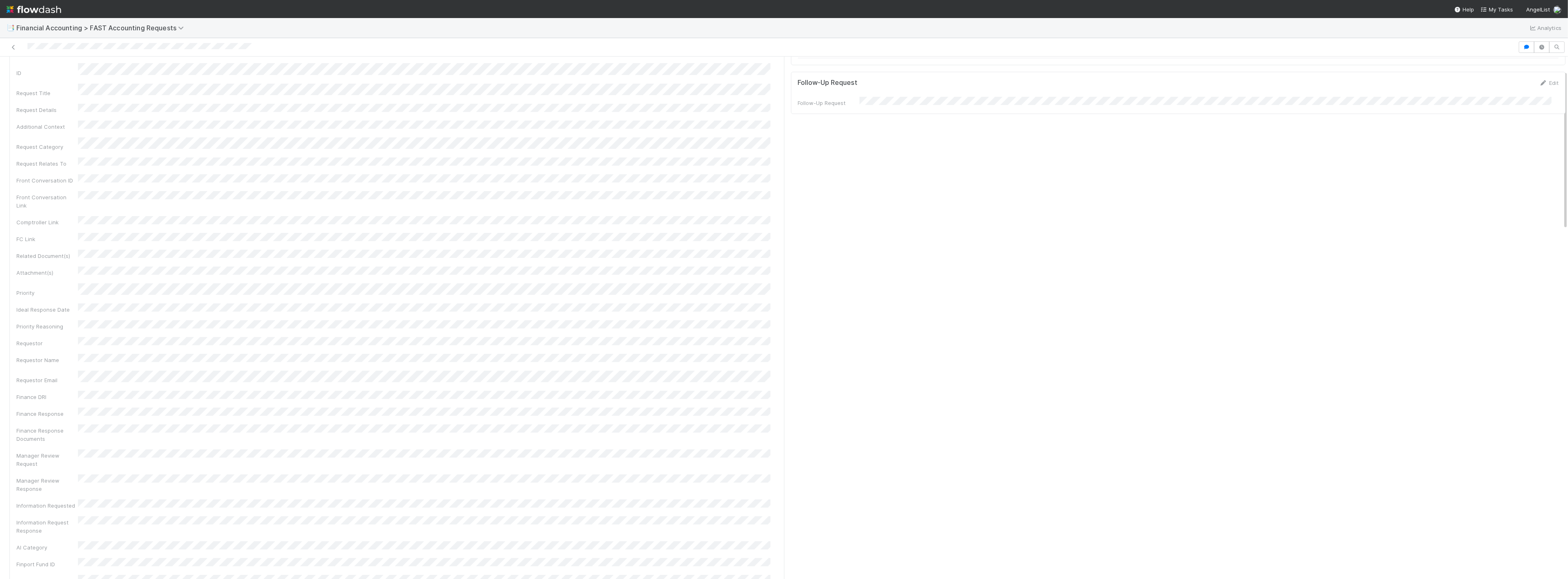
click at [9, 47] on div at bounding box center [759, 47] width 1511 height 12
click at [12, 48] on icon at bounding box center [13, 47] width 8 height 6
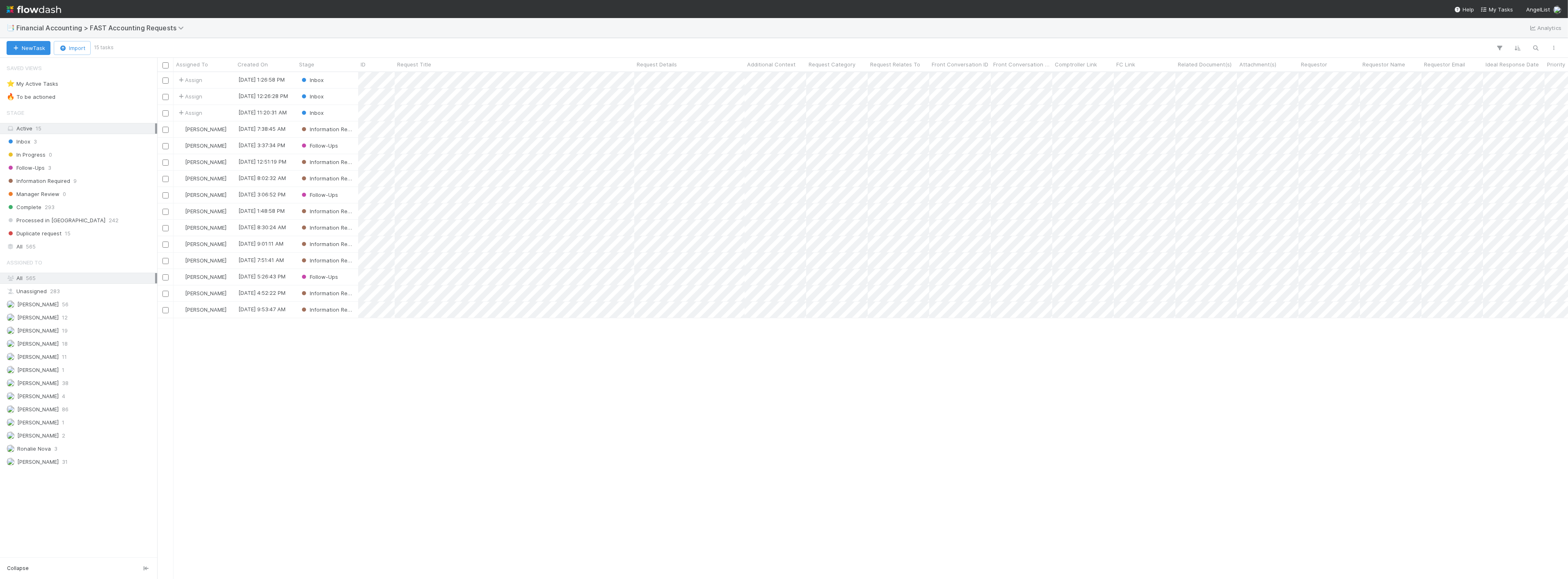
scroll to position [500, 1404]
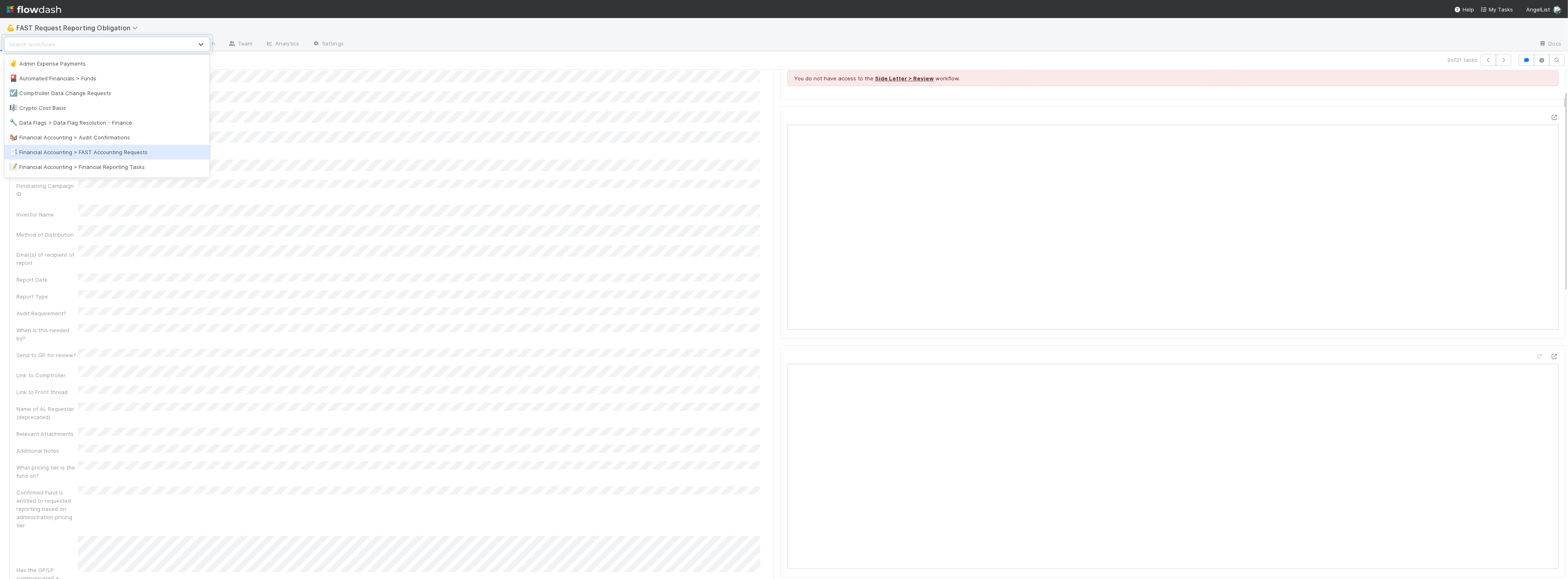
scroll to position [46, 0]
click at [128, 124] on div "📝 Financial Accounting > Financial Reporting Tasks" at bounding box center [107, 121] width 195 height 8
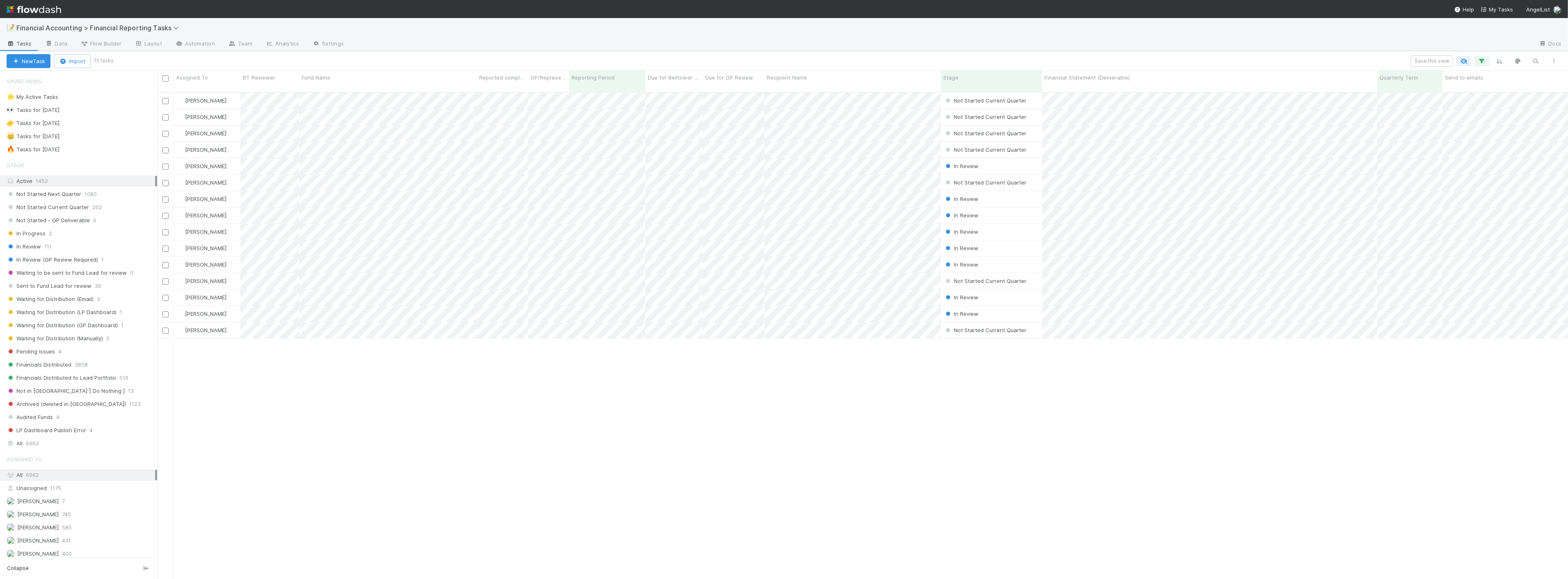
scroll to position [487, 1404]
click at [92, 299] on span "Waiting for Distribution (Email)" at bounding box center [50, 299] width 87 height 10
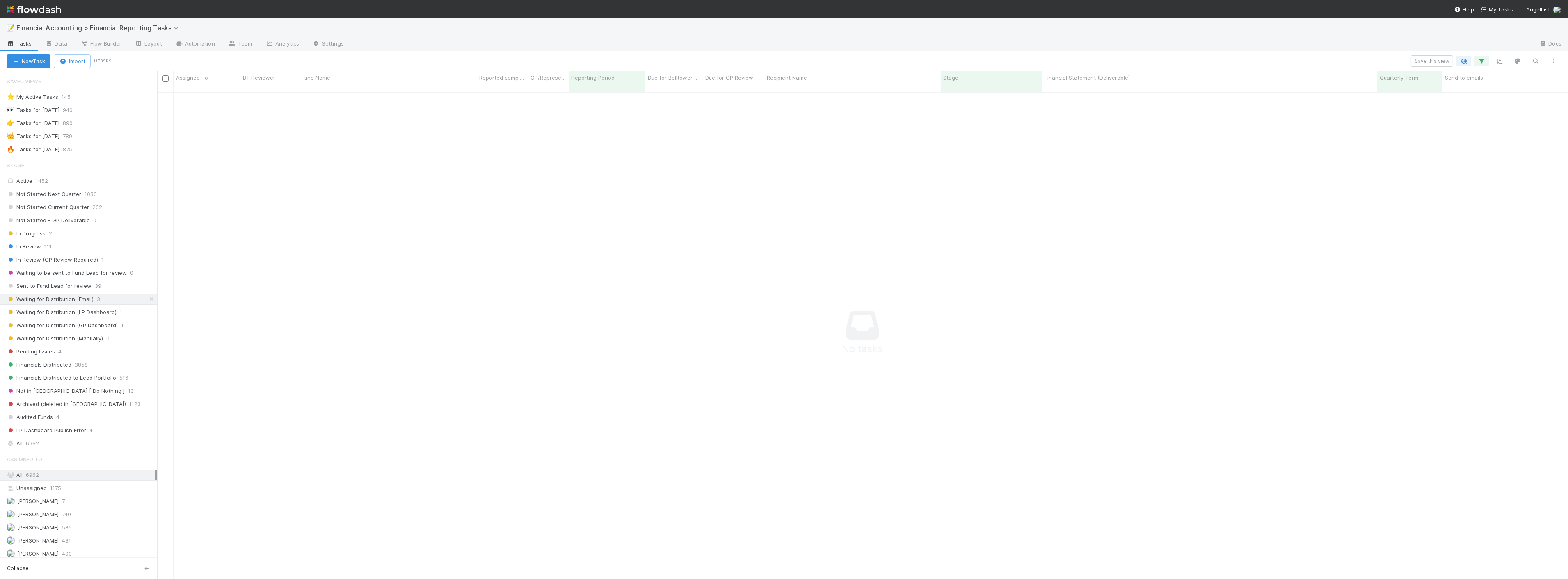
scroll to position [1, 0]
click at [1486, 63] on icon "button" at bounding box center [1481, 61] width 8 height 7
click at [1473, 146] on link at bounding box center [1470, 142] width 8 height 7
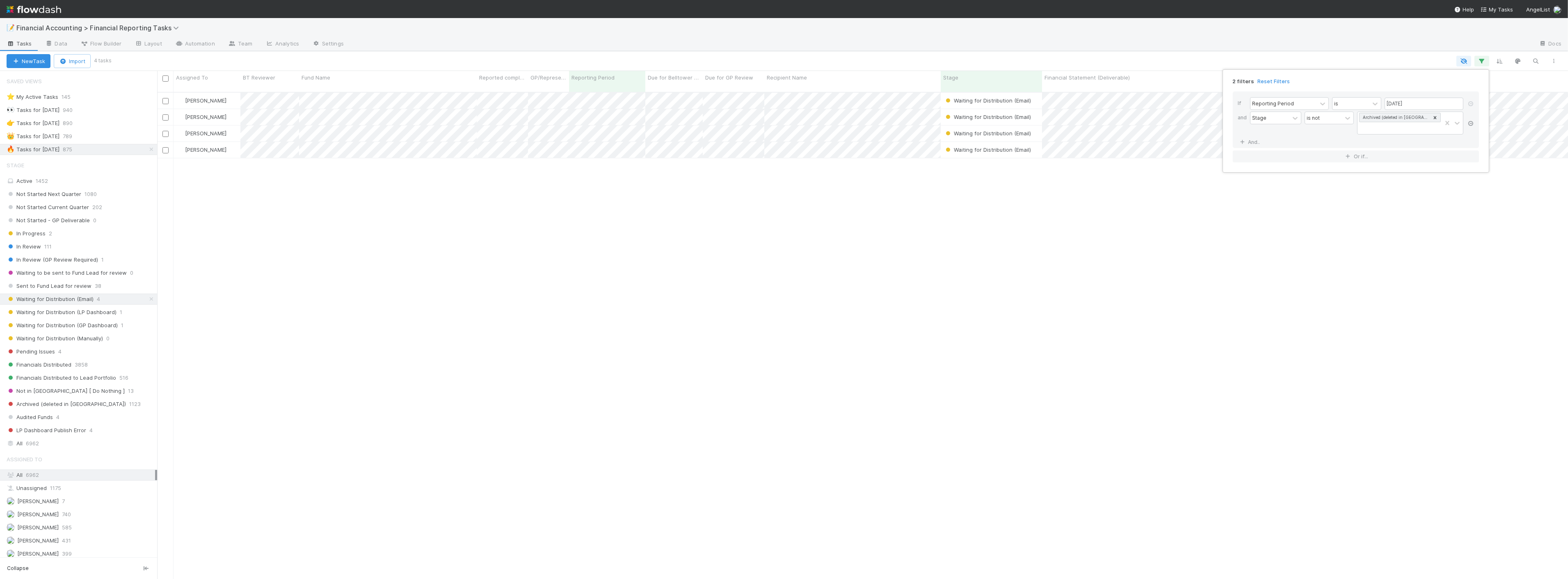
scroll to position [487, 1404]
click at [753, 183] on div "2 filters Reset Filters If Reporting Period is 06/30/2025 and Stage is not Arch…" at bounding box center [784, 290] width 1568 height 579
drag, startPoint x: 531, startPoint y: 206, endPoint x: 540, endPoint y: 204, distance: 9.2
click at [532, 206] on div "2 filters Reset Filters If Reporting Period is 06/30/2025 and Stage is not Arch…" at bounding box center [784, 290] width 1568 height 579
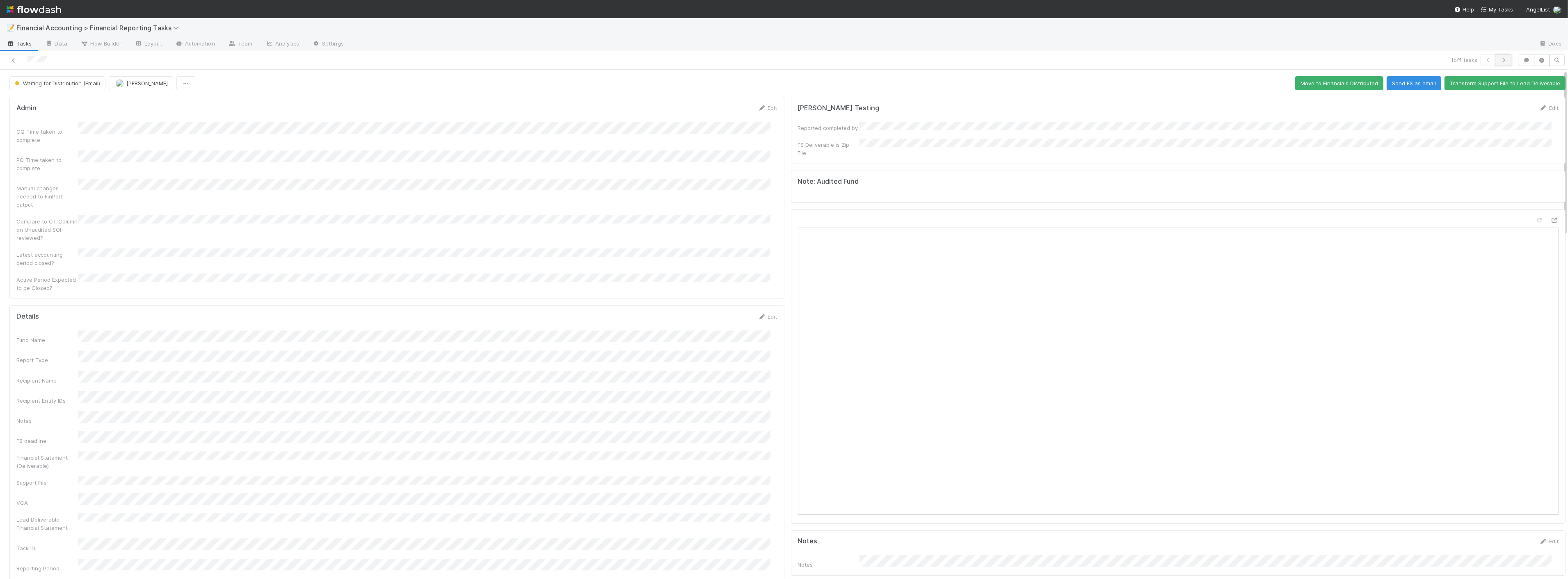
click at [1500, 63] on button "button" at bounding box center [1503, 60] width 16 height 12
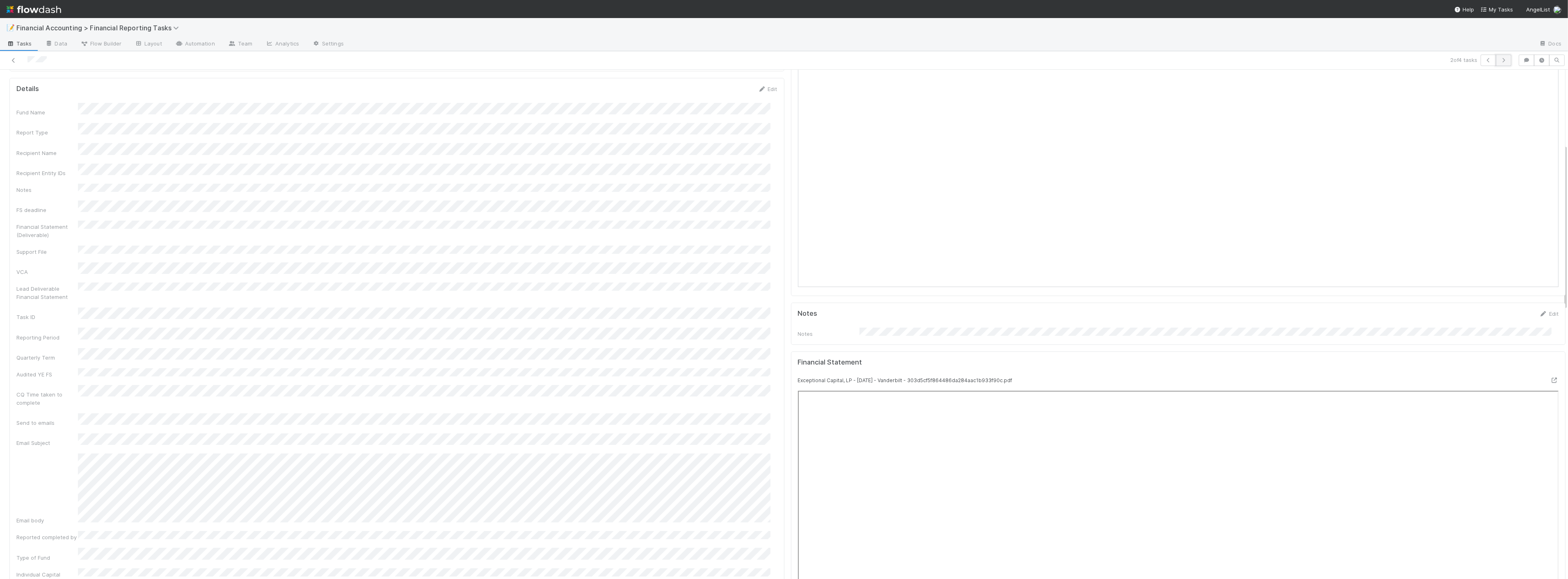
click at [1500, 61] on icon "button" at bounding box center [1503, 60] width 8 height 5
click at [1496, 63] on button "button" at bounding box center [1503, 60] width 16 height 12
click at [14, 56] on link at bounding box center [13, 60] width 8 height 8
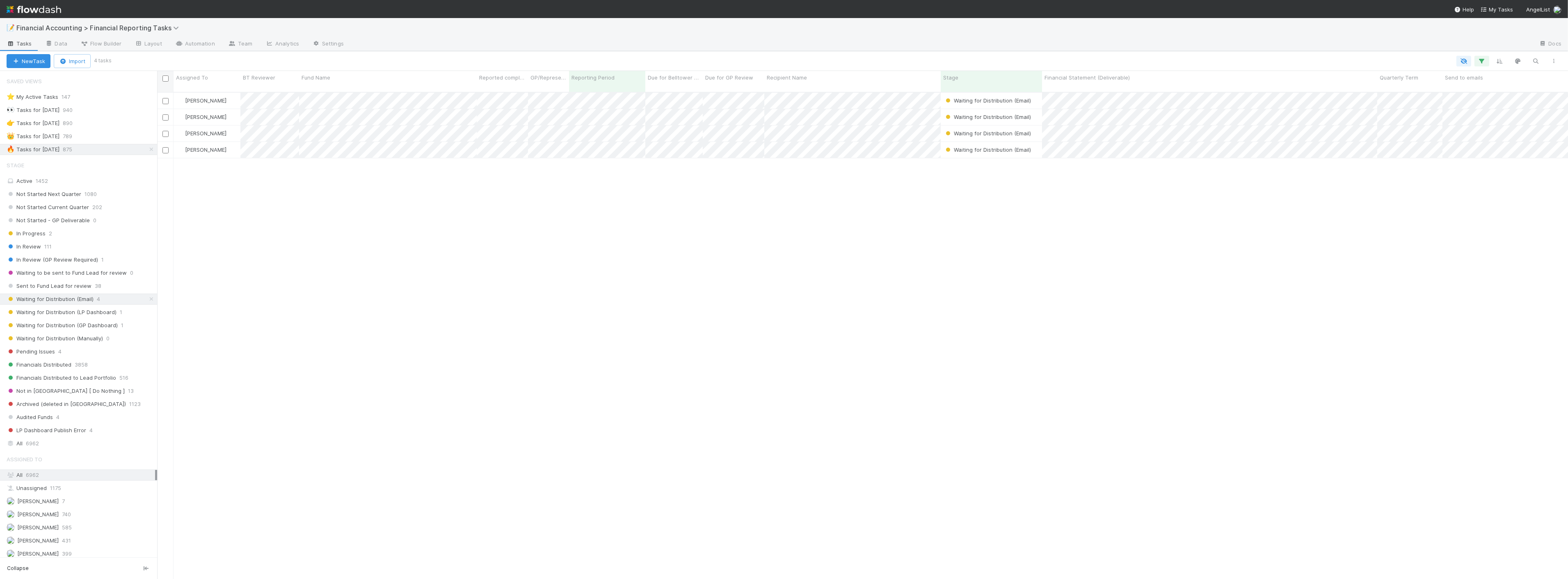
click at [167, 79] on input "checkbox" at bounding box center [165, 79] width 6 height 6
checkbox input "true"
click at [150, 61] on button "Bulk Actions (4)" at bounding box center [121, 61] width 55 height 14
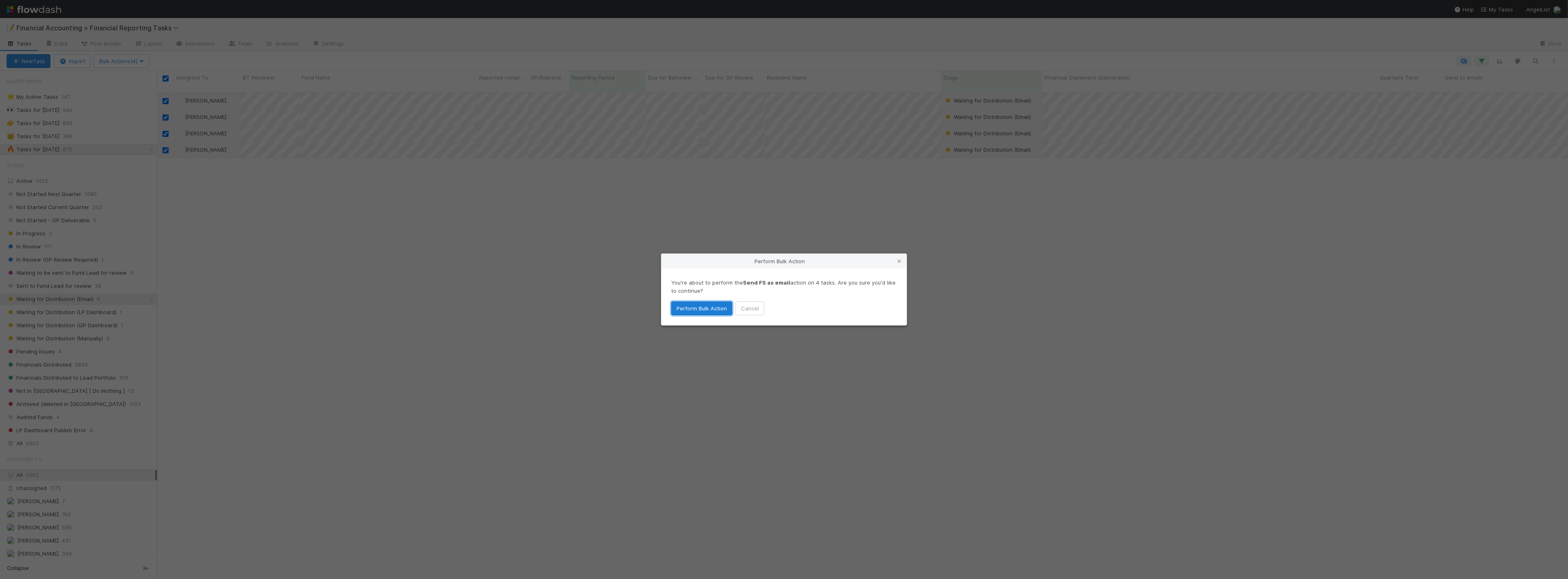
click at [690, 304] on button "Perform Bulk Action" at bounding box center [702, 308] width 61 height 14
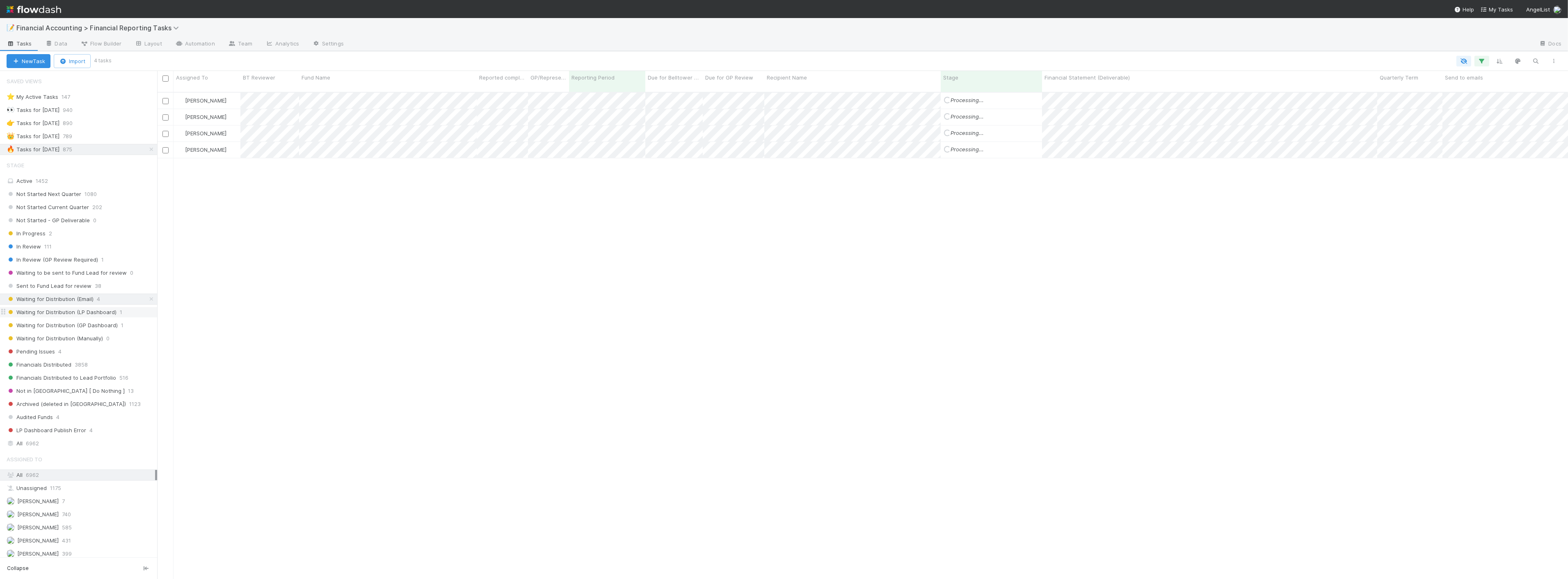
click at [96, 313] on span "Waiting for Distribution (LP Dashboard)" at bounding box center [61, 312] width 110 height 10
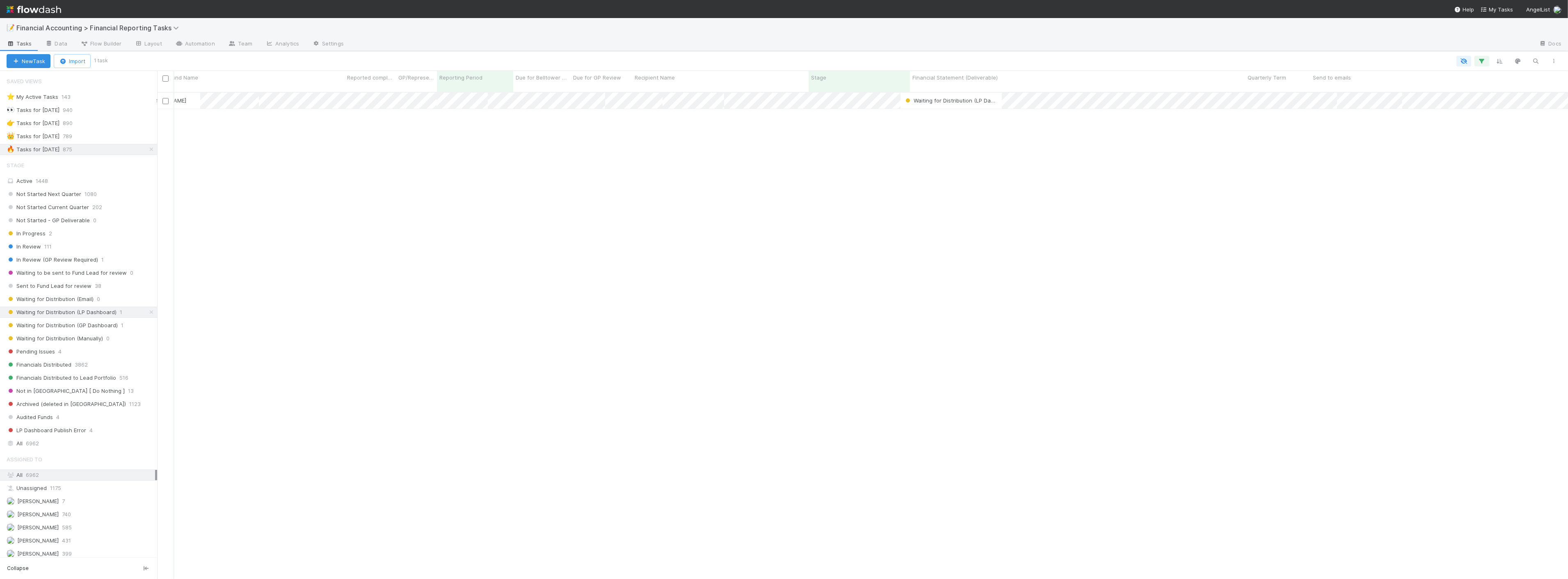
scroll to position [0, 132]
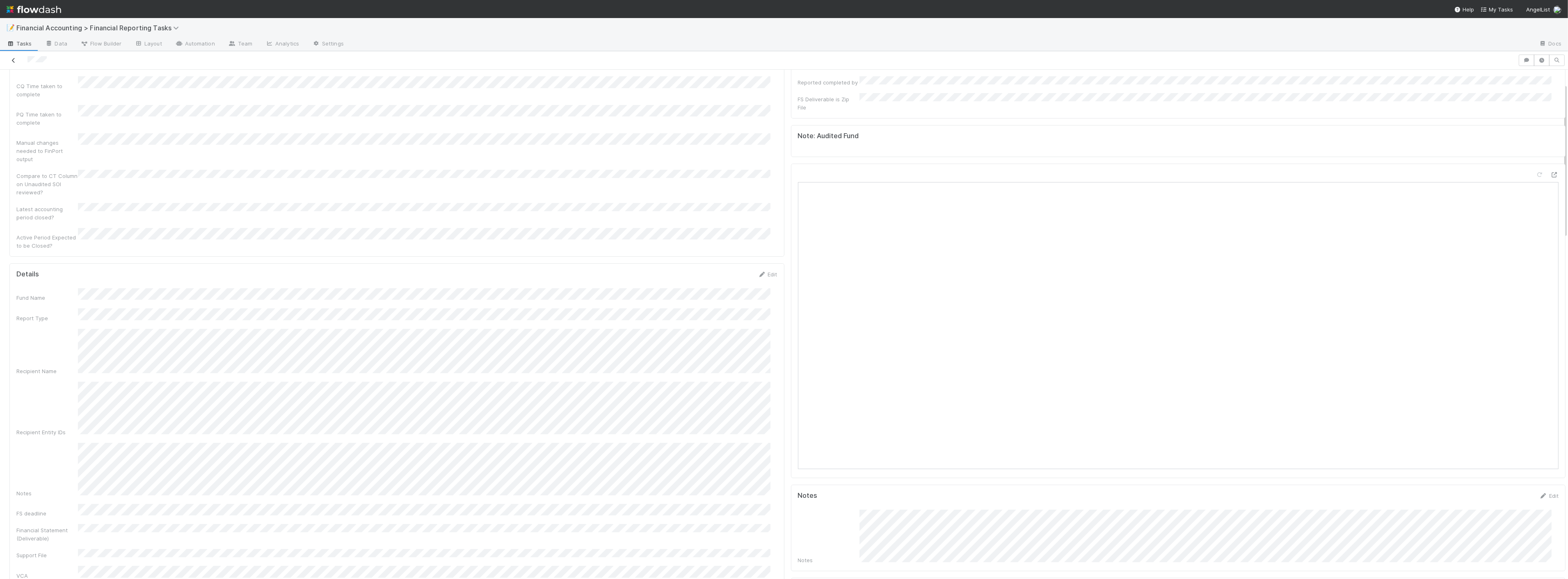
click at [11, 58] on icon at bounding box center [13, 60] width 8 height 6
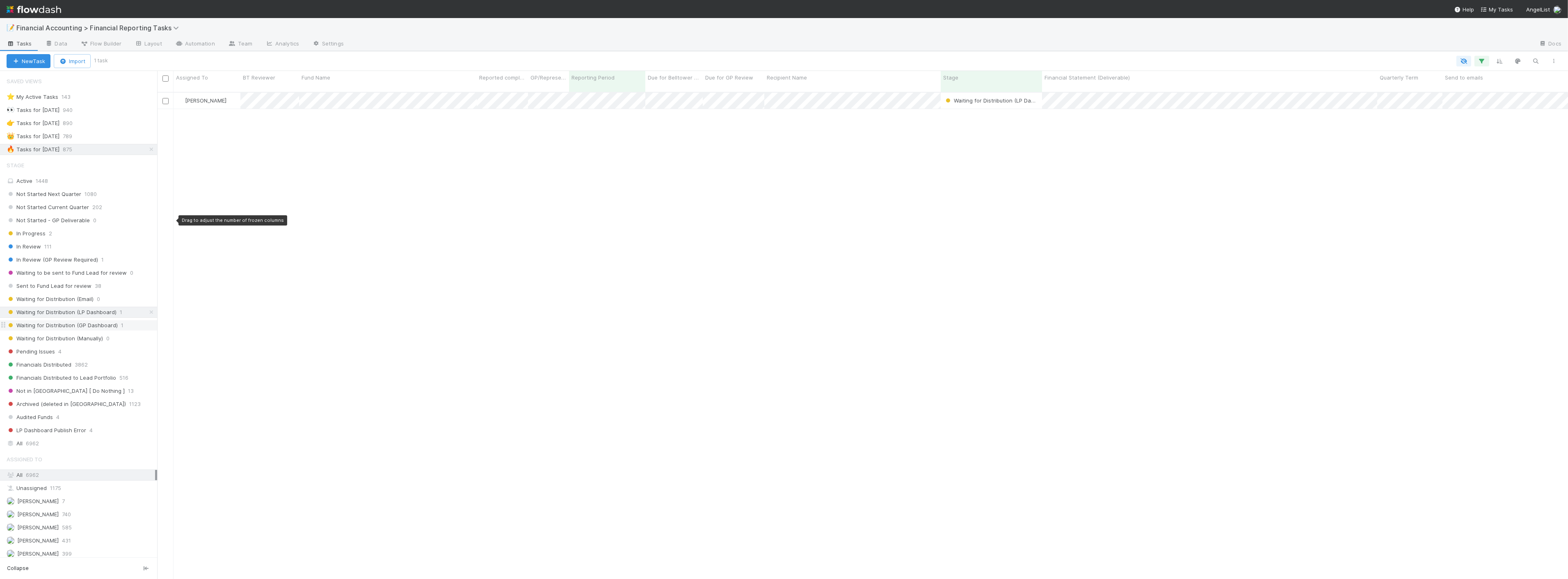
click at [96, 324] on span "Waiting for Distribution (GP Dashboard)" at bounding box center [61, 325] width 111 height 10
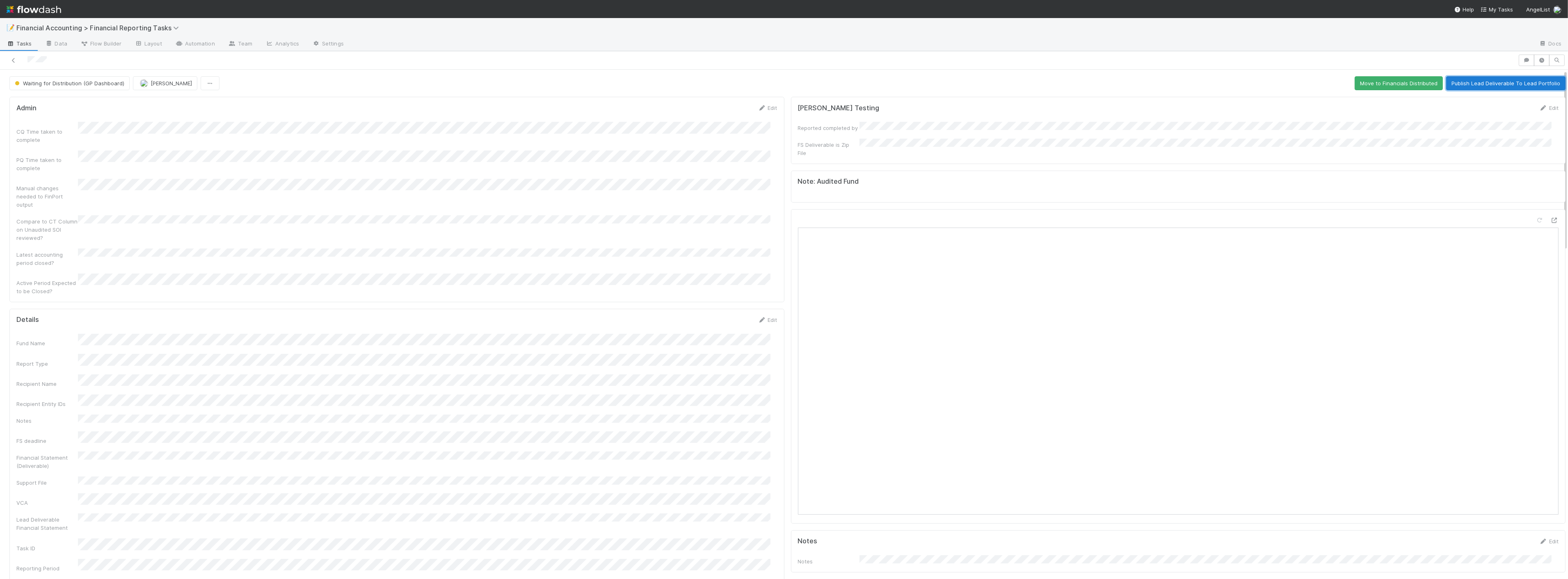
click at [1486, 89] on button "Publish Lead Deliverable To Lead Portfolio" at bounding box center [1506, 83] width 120 height 14
click at [13, 61] on icon at bounding box center [13, 60] width 8 height 6
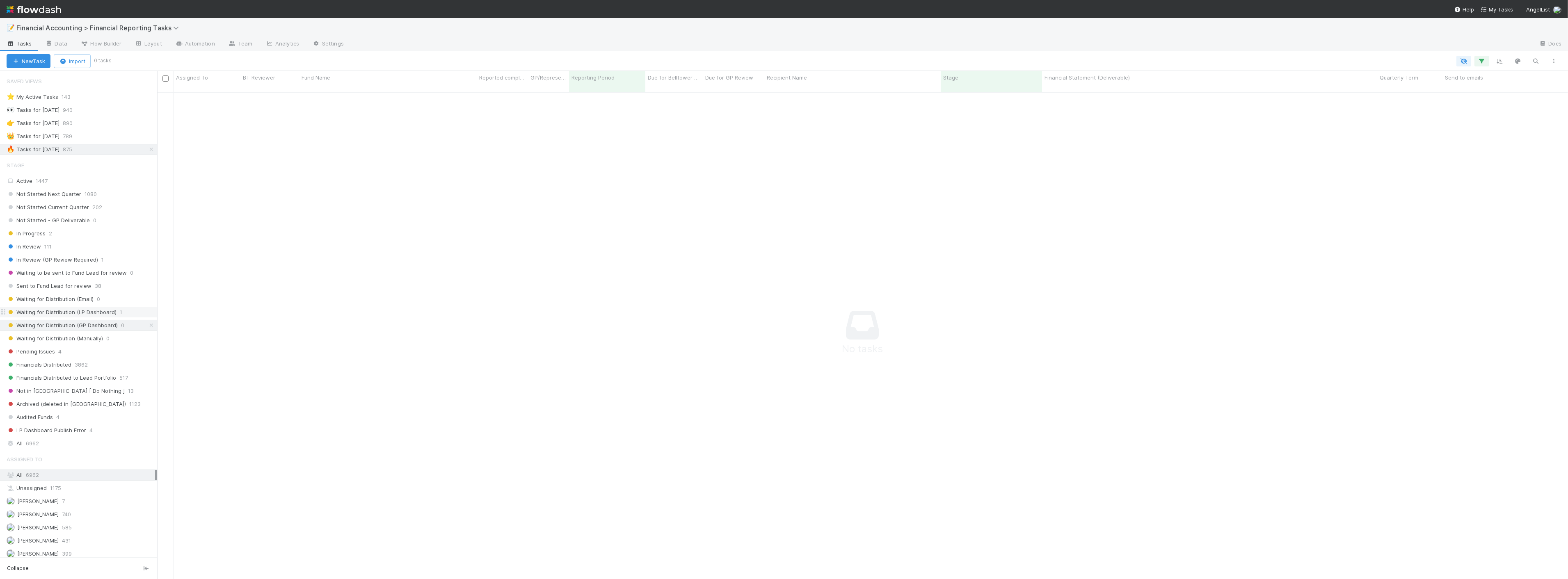
click at [102, 316] on span "Waiting for Distribution (LP Dashboard)" at bounding box center [61, 312] width 110 height 10
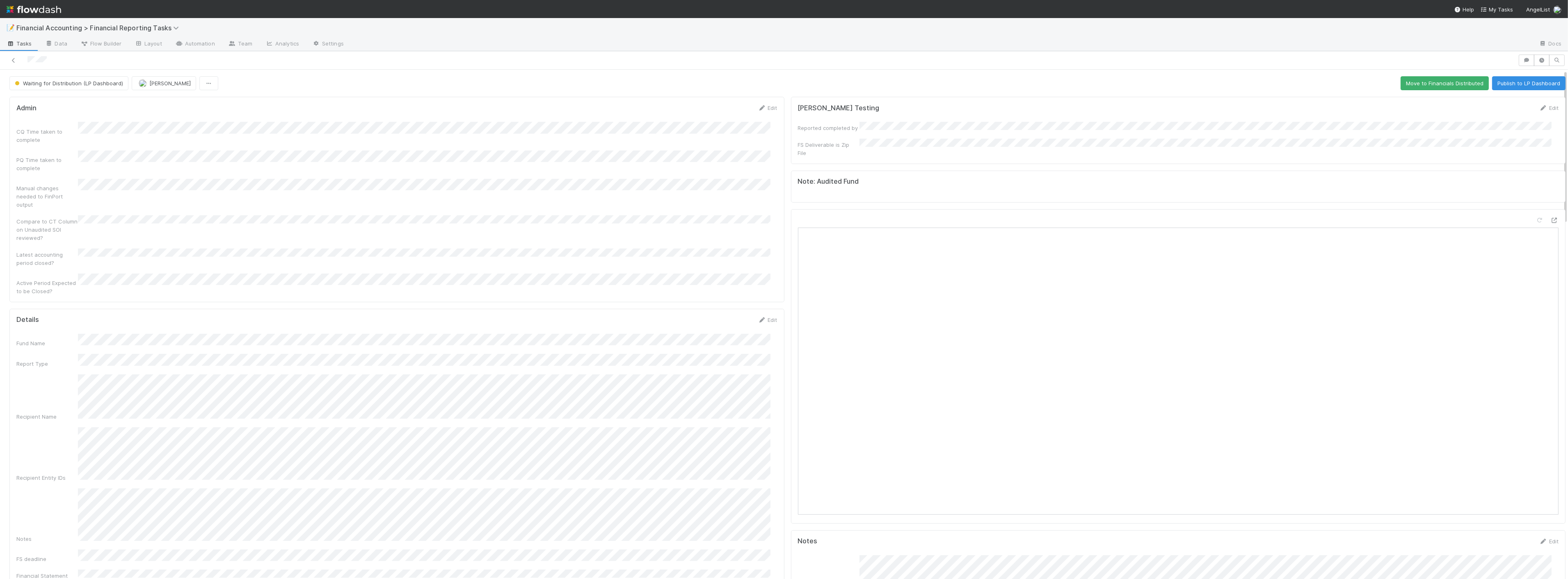
click at [1545, 209] on div "Open in New Tab" at bounding box center [1178, 367] width 775 height 315
click at [1550, 218] on icon at bounding box center [1554, 220] width 8 height 6
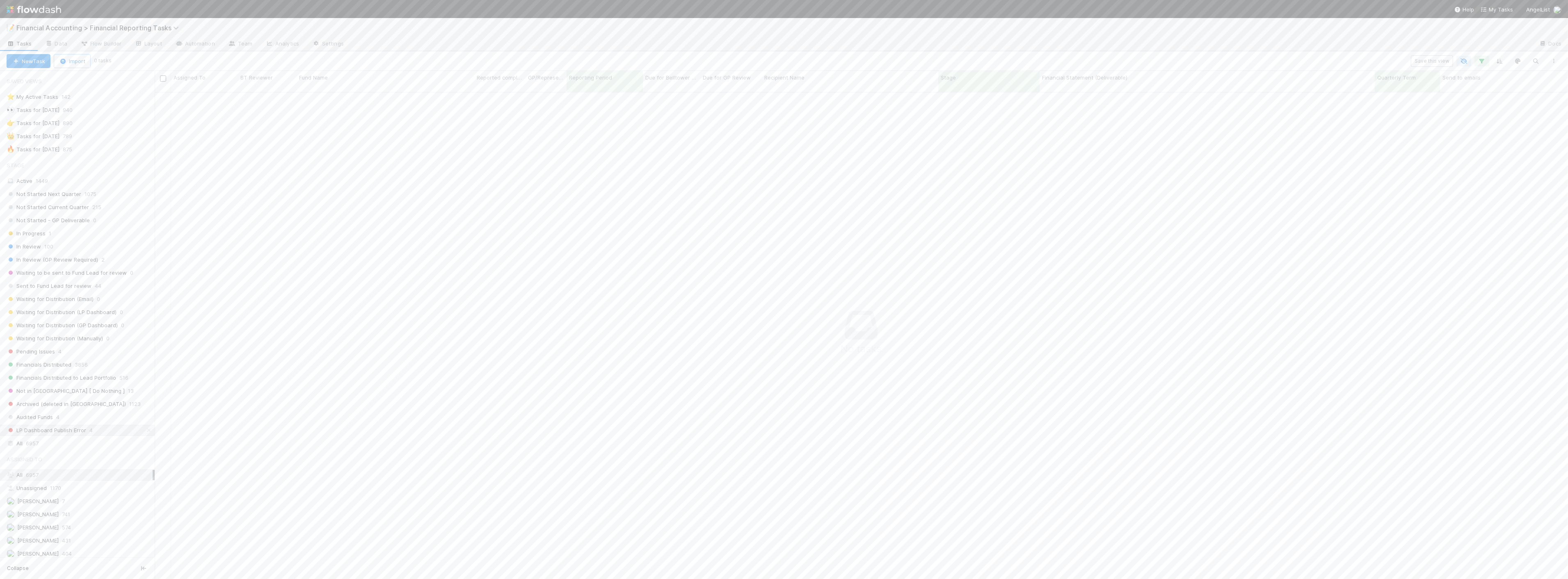
scroll to position [480, 1400]
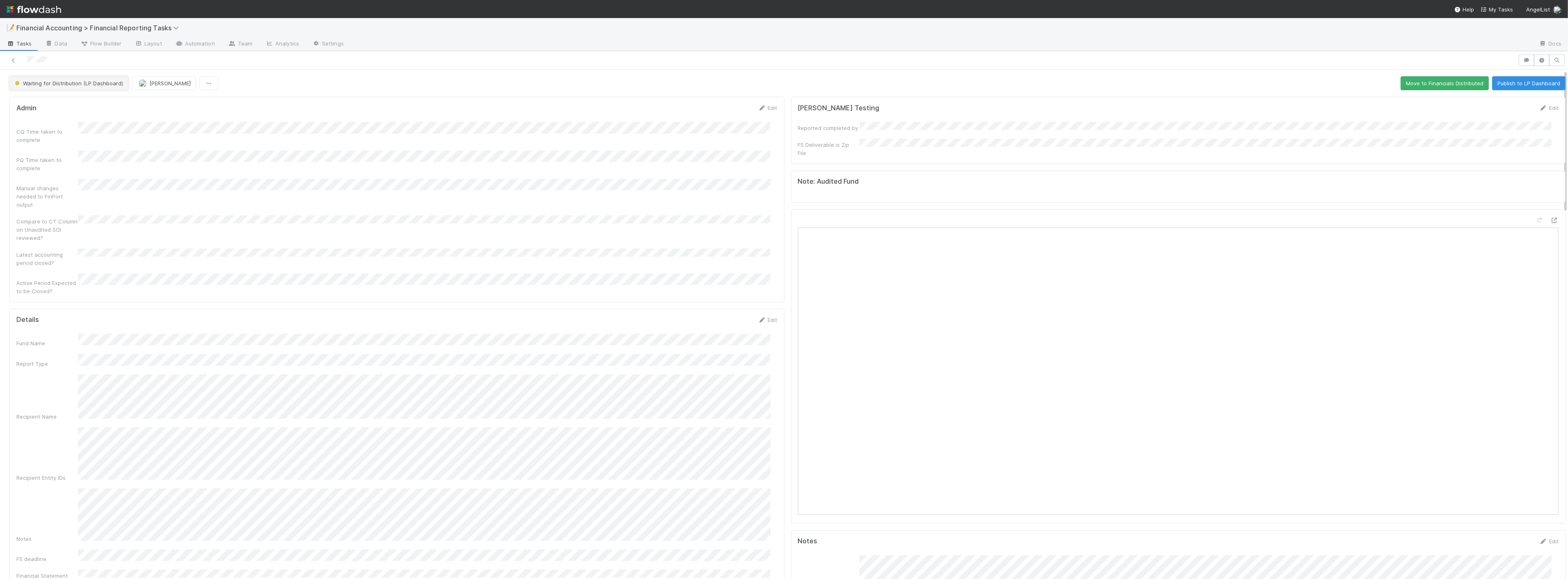
click at [108, 86] on button "Waiting for Distribution (LP Dashboard)" at bounding box center [68, 83] width 119 height 14
click at [80, 153] on div "Waiting for Distribution (Manually)" at bounding box center [64, 149] width 116 height 15
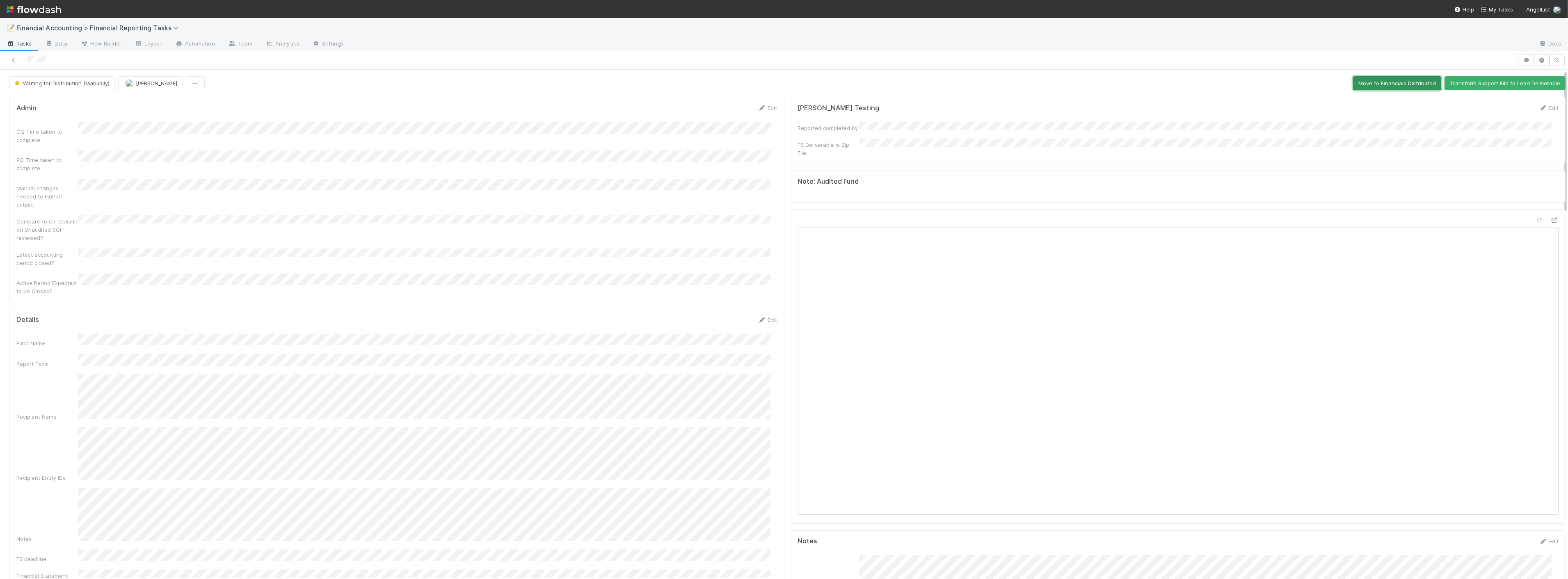
click at [1364, 83] on button "Move to Financials Distributed" at bounding box center [1397, 83] width 88 height 14
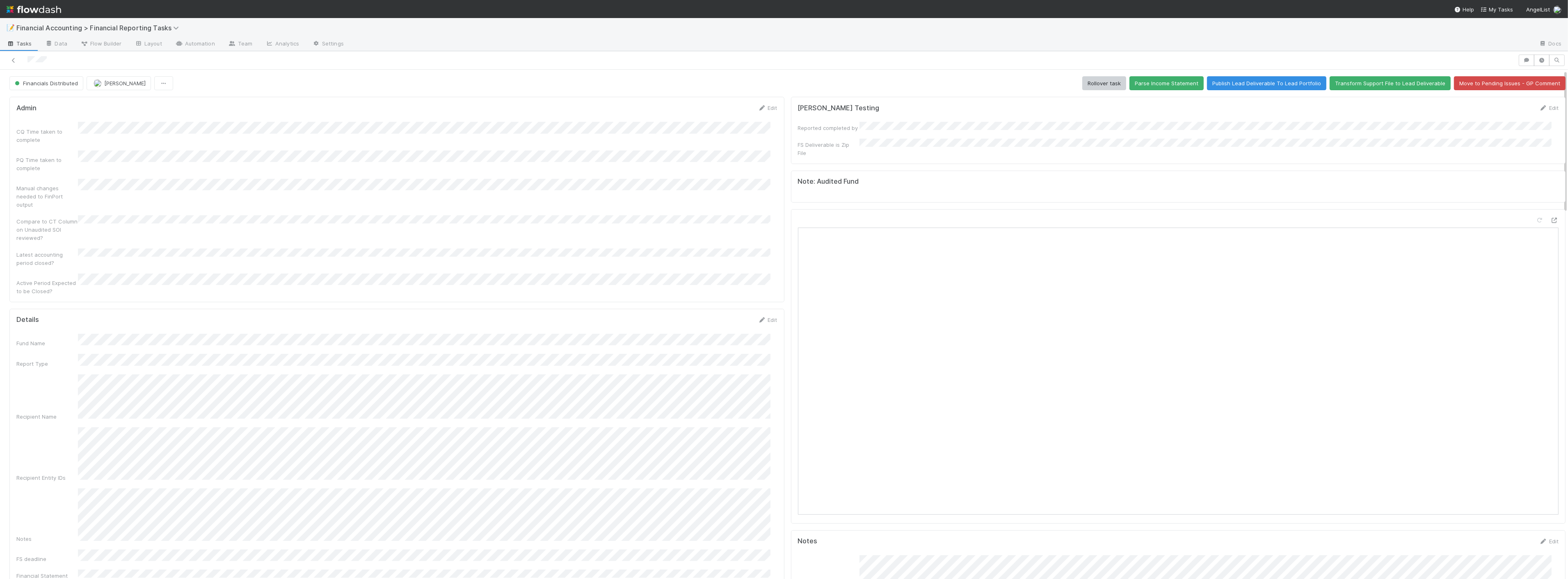
click at [242, 138] on div "CQ Time taken to complete" at bounding box center [397, 133] width 761 height 22
click at [13, 59] on icon at bounding box center [13, 60] width 8 height 6
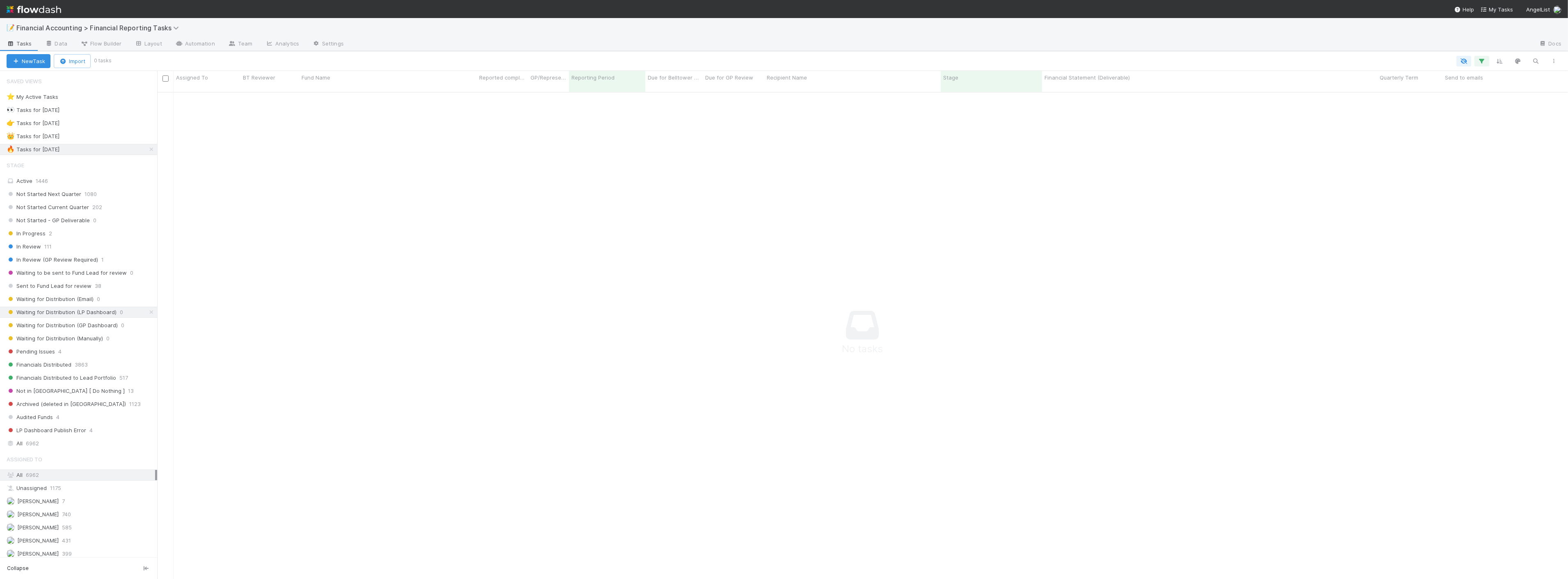
scroll to position [480, 1397]
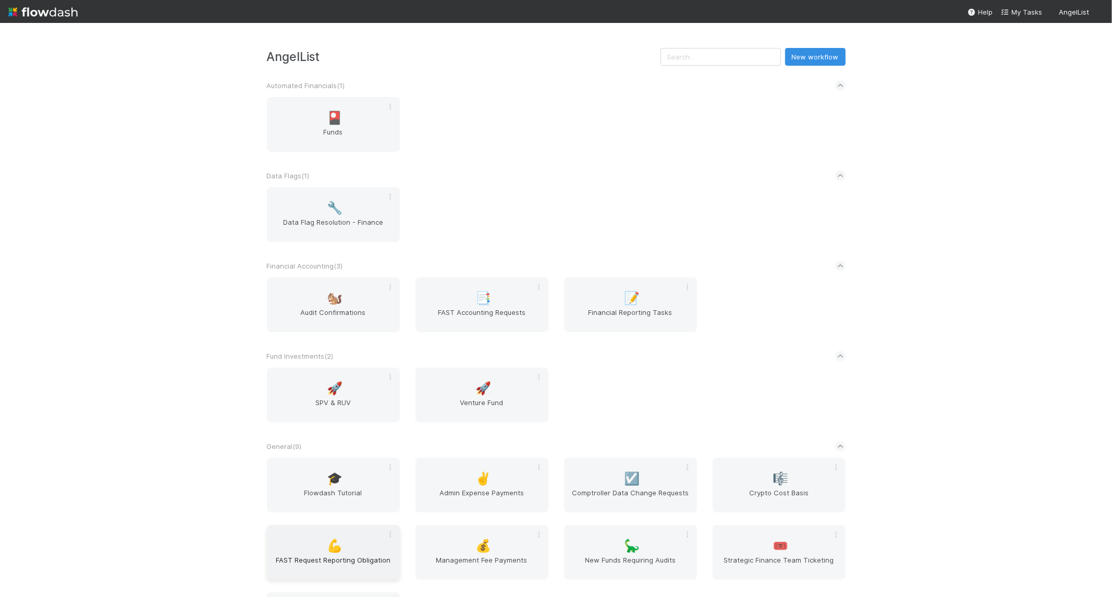
scroll to position [1, 0]
click at [316, 553] on span "FAST Request Reporting Obligation" at bounding box center [333, 563] width 125 height 21
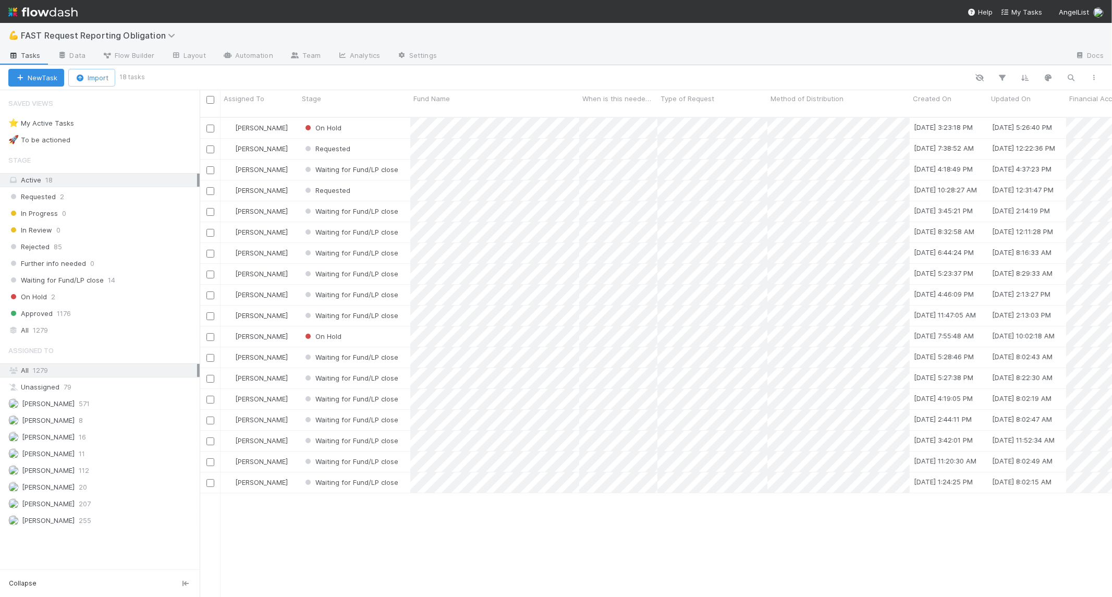
scroll to position [479, 904]
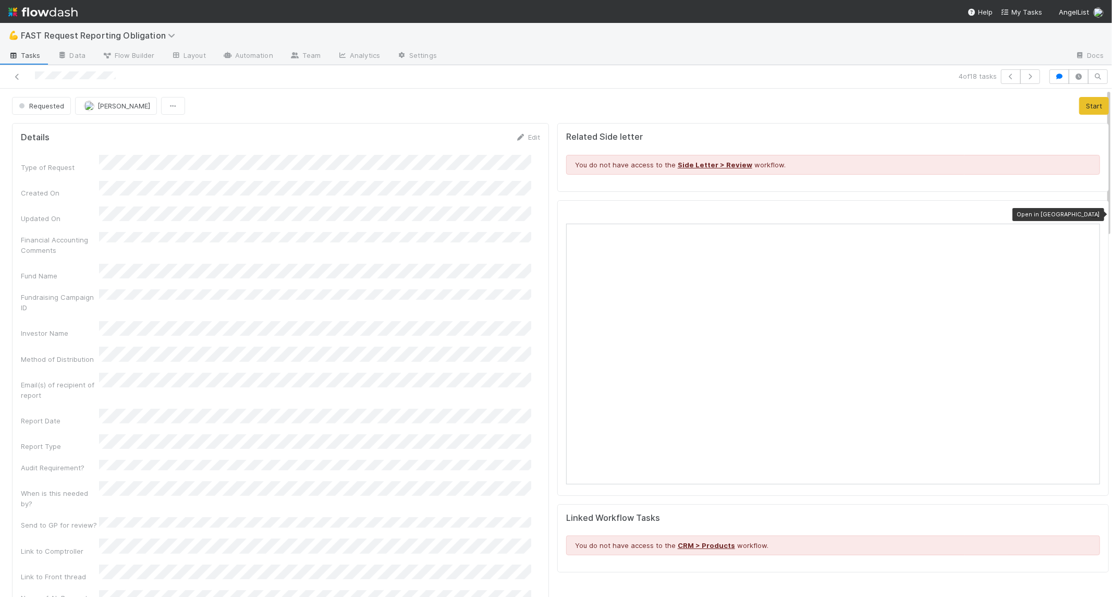
click at [1089, 217] on icon at bounding box center [1094, 214] width 10 height 7
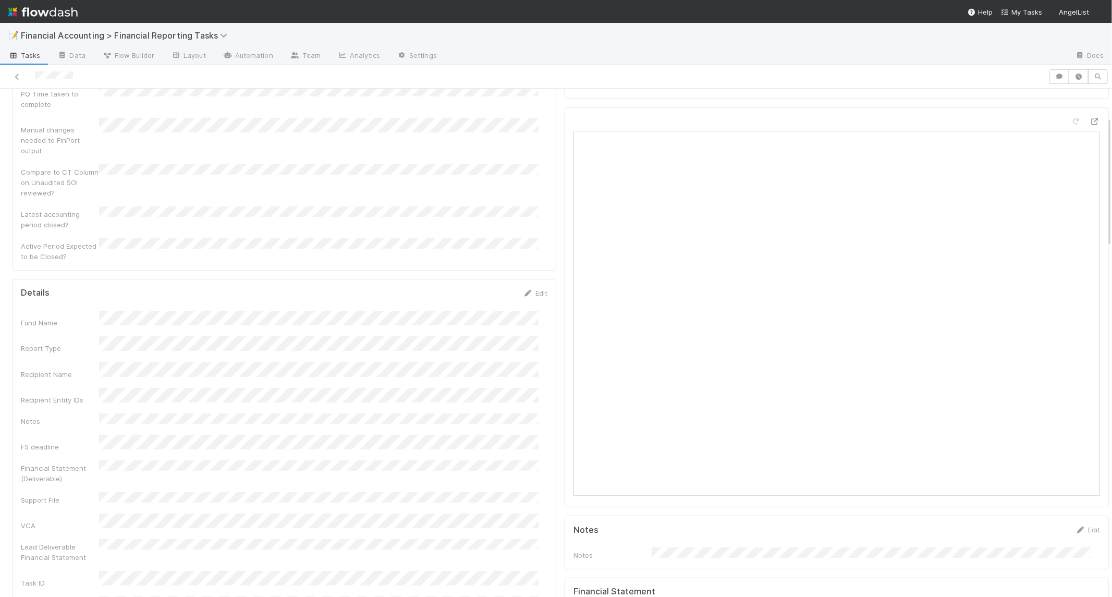
scroll to position [108, 0]
click at [210, 39] on span "Financial Accounting > Financial Reporting Tasks" at bounding box center [127, 35] width 212 height 10
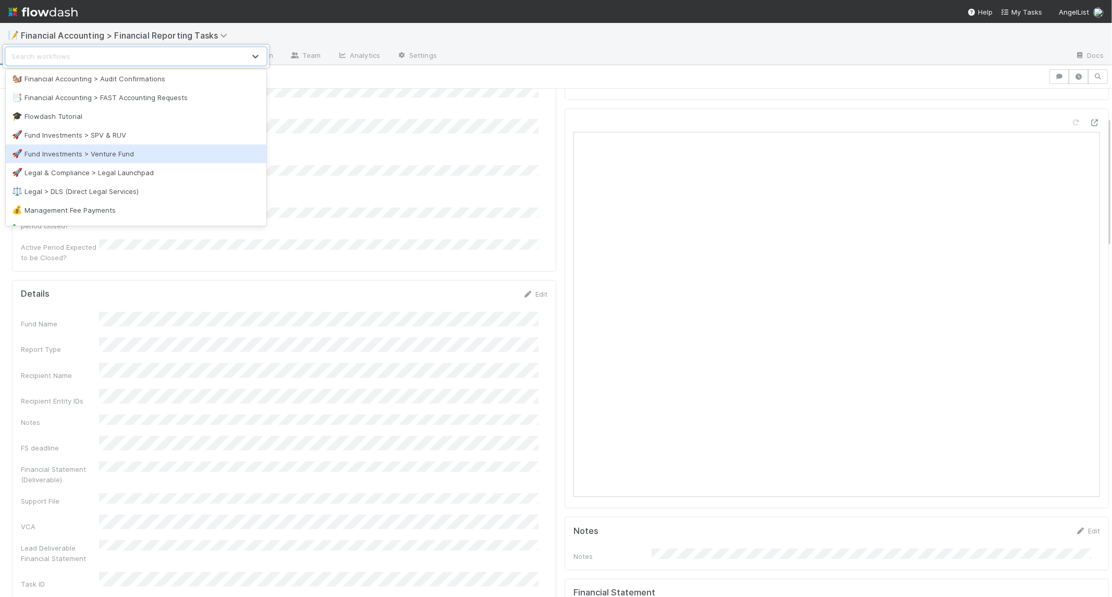
scroll to position [115, 0]
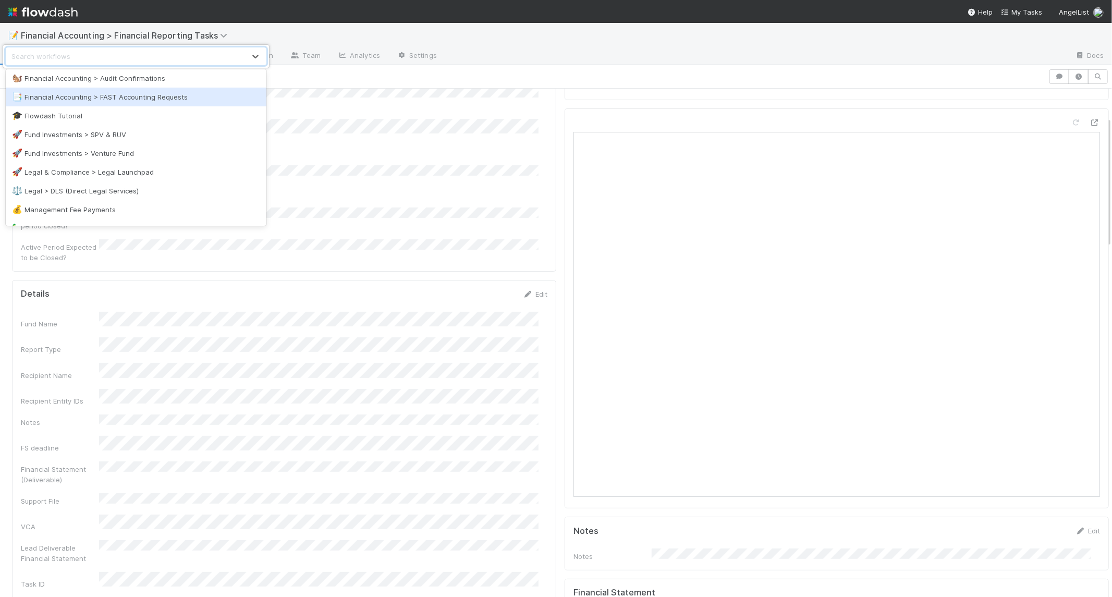
click at [152, 98] on div "📑 Financial Accounting > FAST Accounting Requests" at bounding box center [136, 97] width 248 height 10
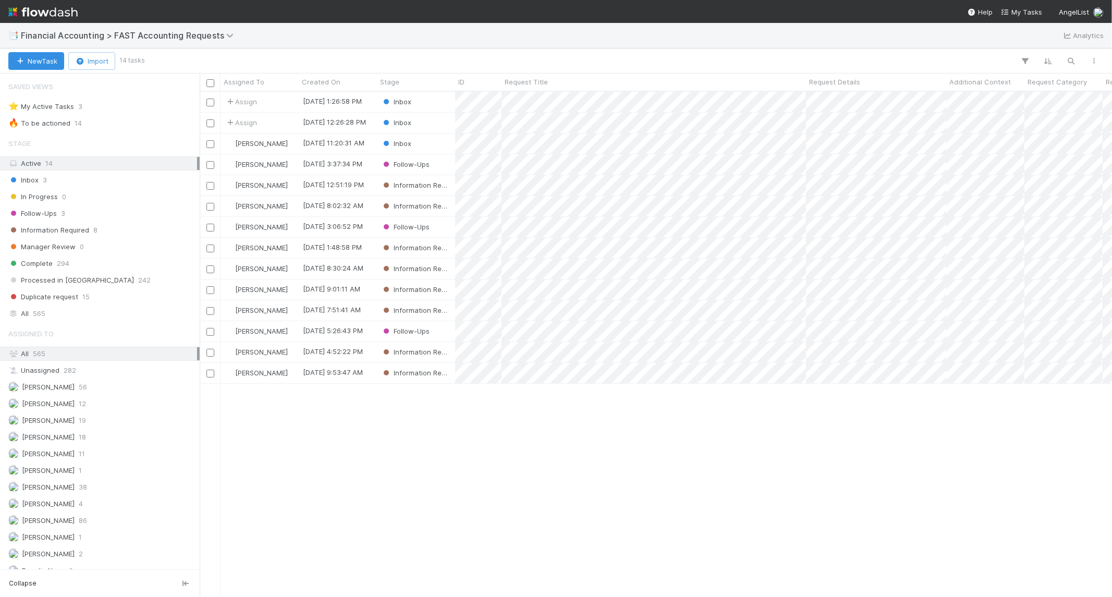
scroll to position [497, 904]
click at [351, 402] on div "Assign [DATE] 1:26:58 PM Inbox 0 0 0 [DATE] 1:26:58 PM Assign [DATE] 12:26:28 P…" at bounding box center [656, 344] width 912 height 504
click at [445, 144] on div "Inbox" at bounding box center [416, 143] width 78 height 20
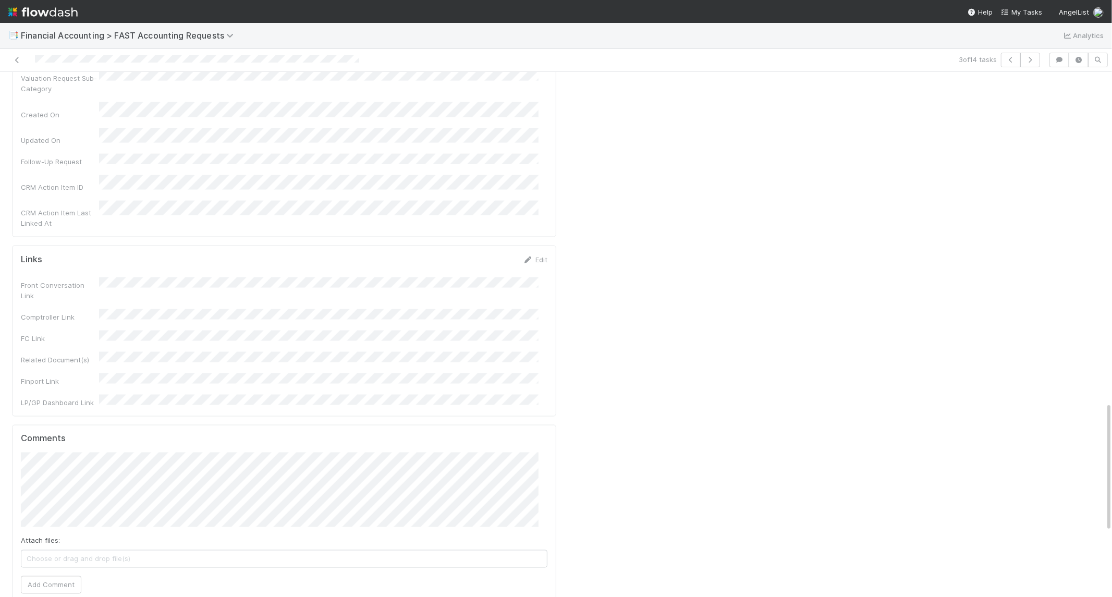
scroll to position [1303, 0]
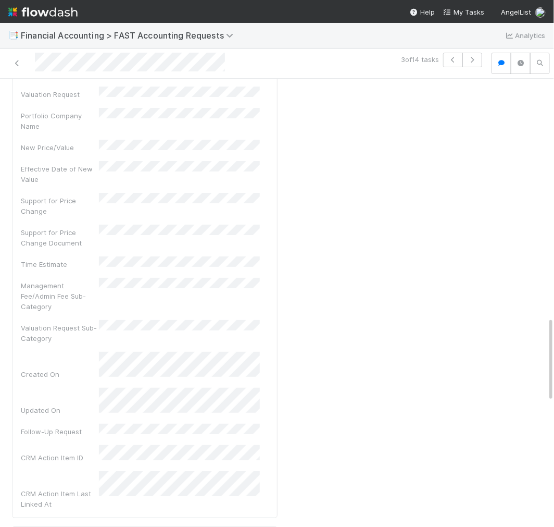
scroll to position [1256, 0]
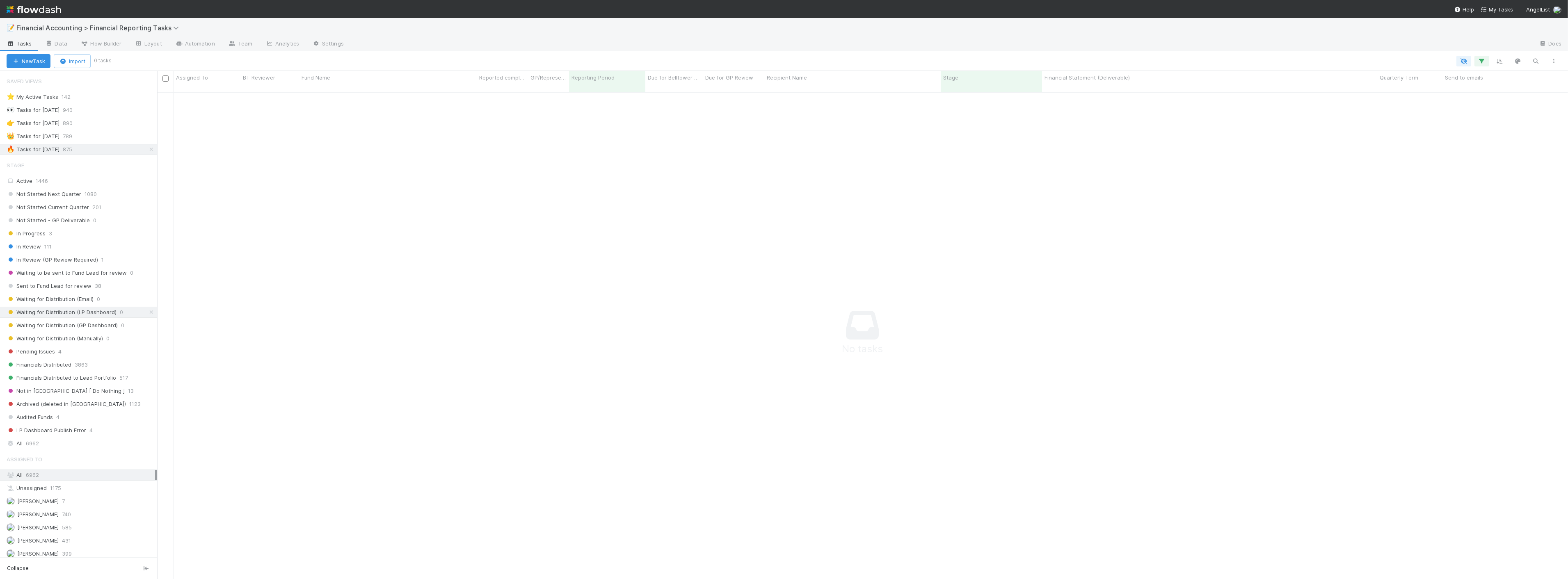
scroll to position [480, 1397]
click at [133, 29] on span "Financial Accounting > Financial Reporting Tasks" at bounding box center [100, 28] width 167 height 8
click at [127, 122] on div "📑 Financial Accounting > FAST Accounting Requests" at bounding box center [107, 121] width 195 height 8
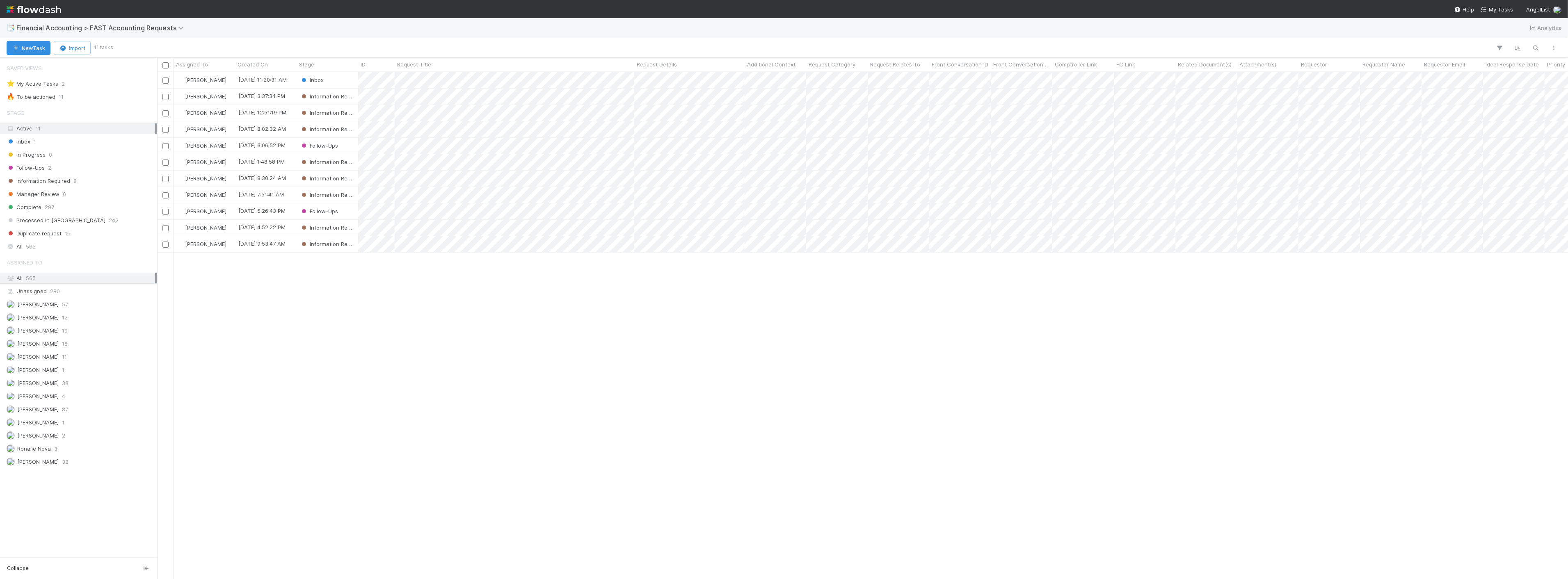
scroll to position [500, 1404]
click at [189, 311] on div "Zach Byers 8/15/25, 11:20:31 AM Inbox 0 0 0 8/15/25, 2:45:39 PM Jacob Weiss 8/1…" at bounding box center [863, 326] width 1411 height 507
click at [46, 249] on div "All 565" at bounding box center [80, 246] width 149 height 10
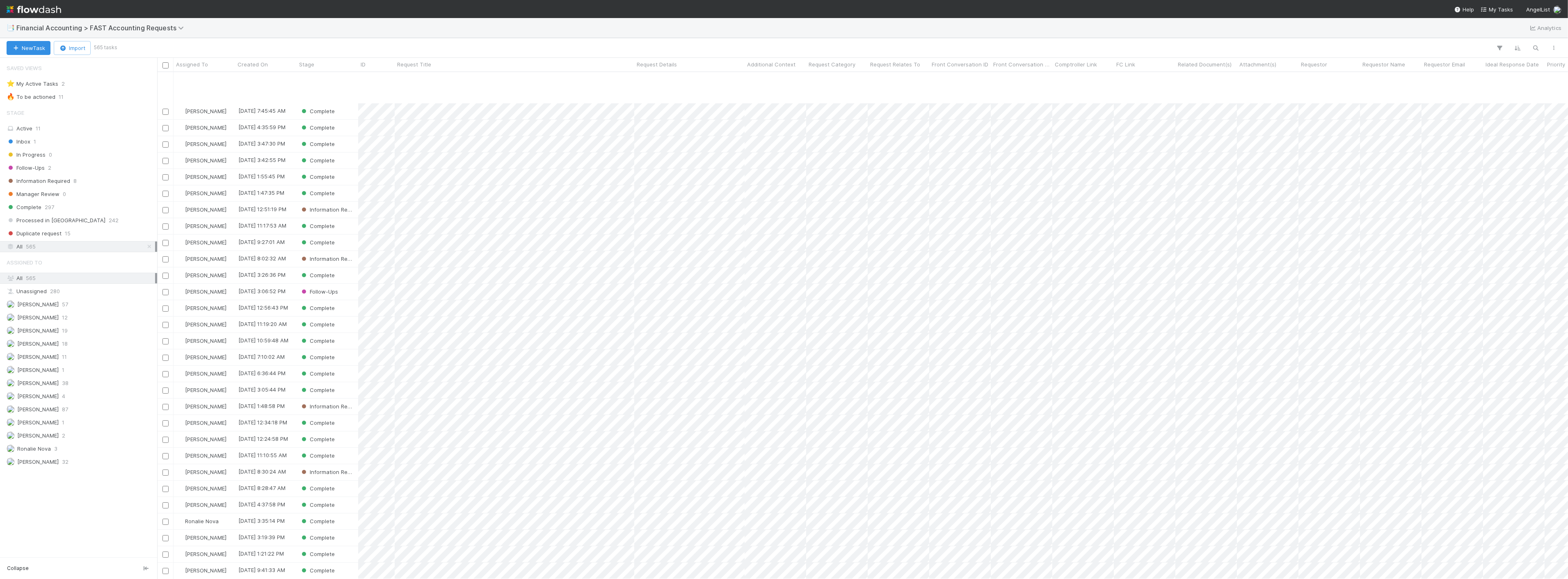
scroll to position [273, 0]
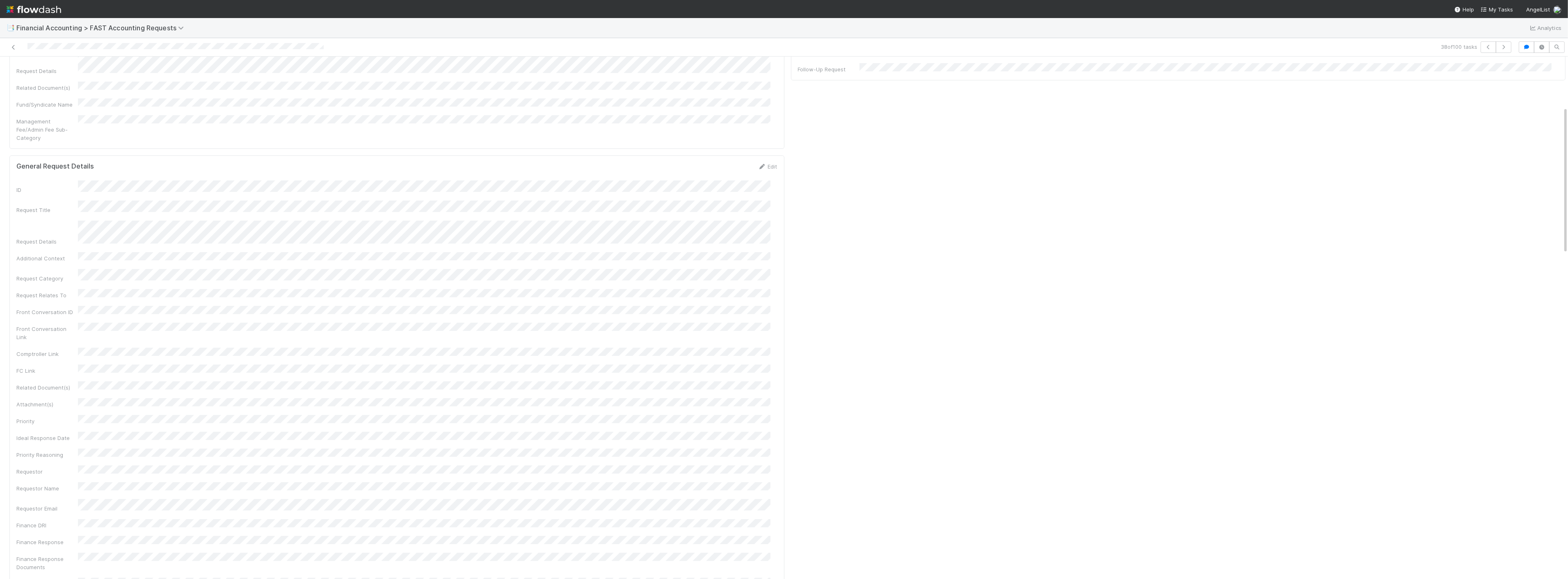
scroll to position [59, 0]
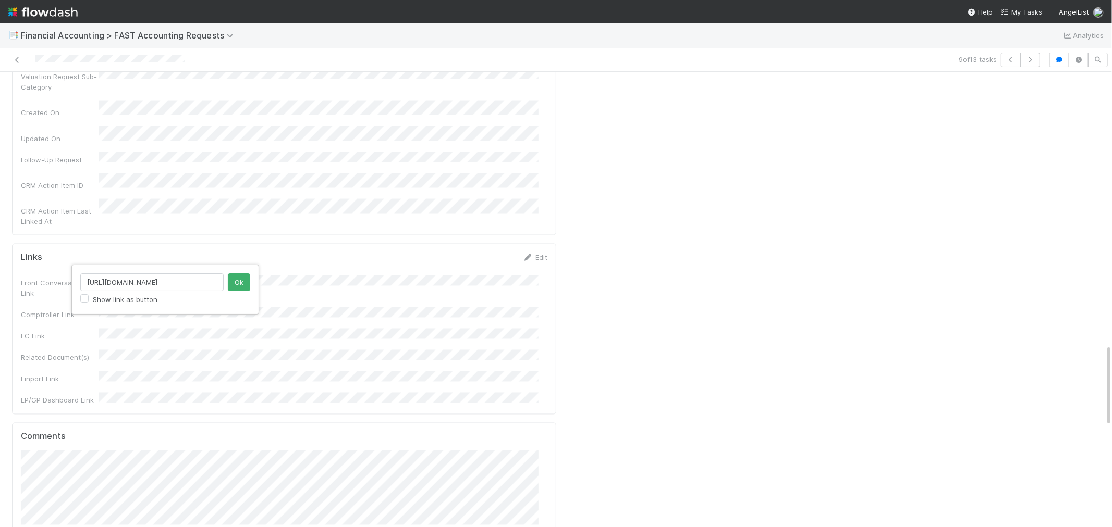
scroll to position [0, 308]
click at [241, 278] on button "Ok" at bounding box center [239, 283] width 22 height 18
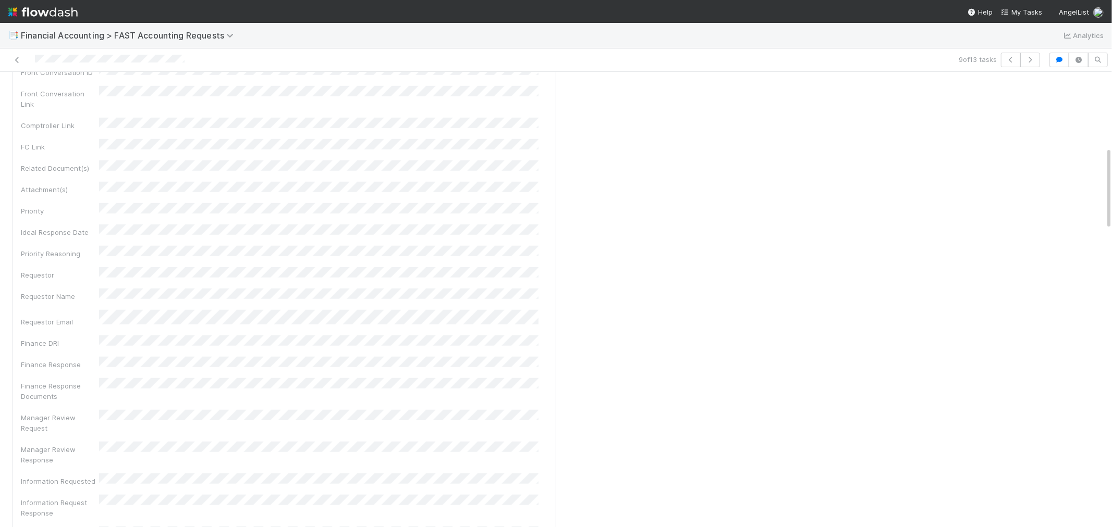
scroll to position [0, 0]
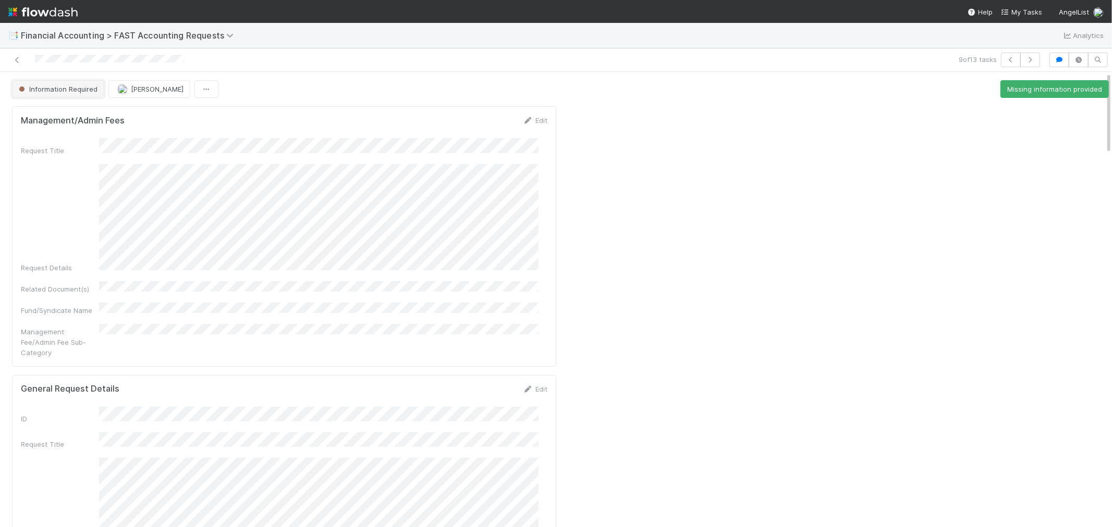
click at [70, 96] on button "Information Required" at bounding box center [58, 89] width 92 height 18
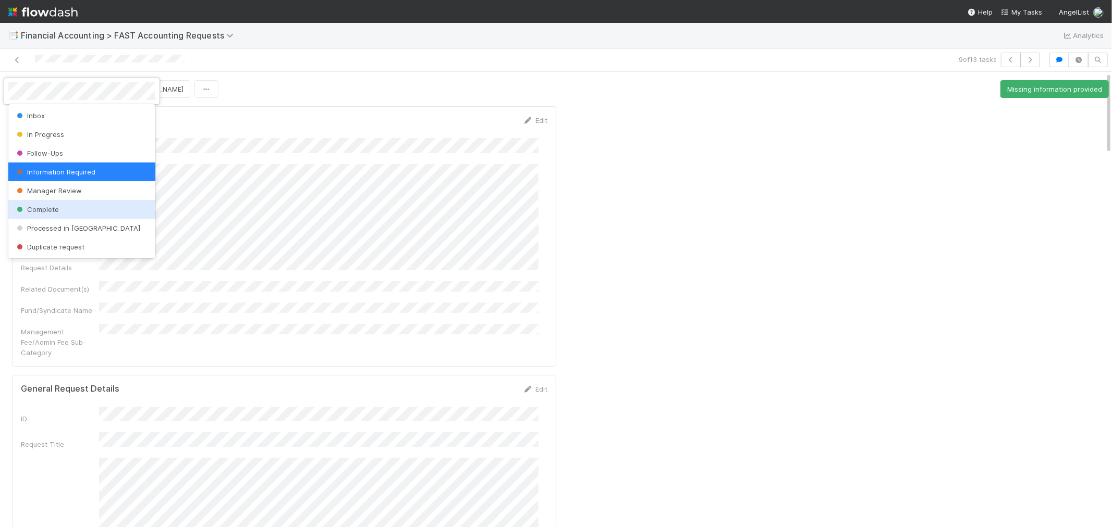
click at [73, 203] on div "Complete" at bounding box center [81, 209] width 147 height 19
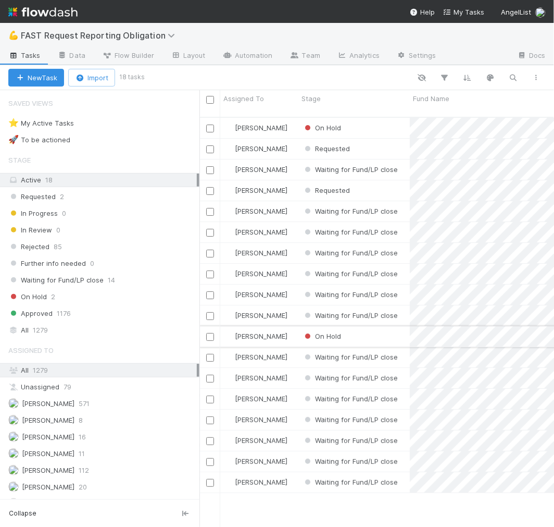
scroll to position [410, 347]
click at [391, 184] on div "Requested" at bounding box center [355, 190] width 112 height 20
